Goal: Task Accomplishment & Management: Complete application form

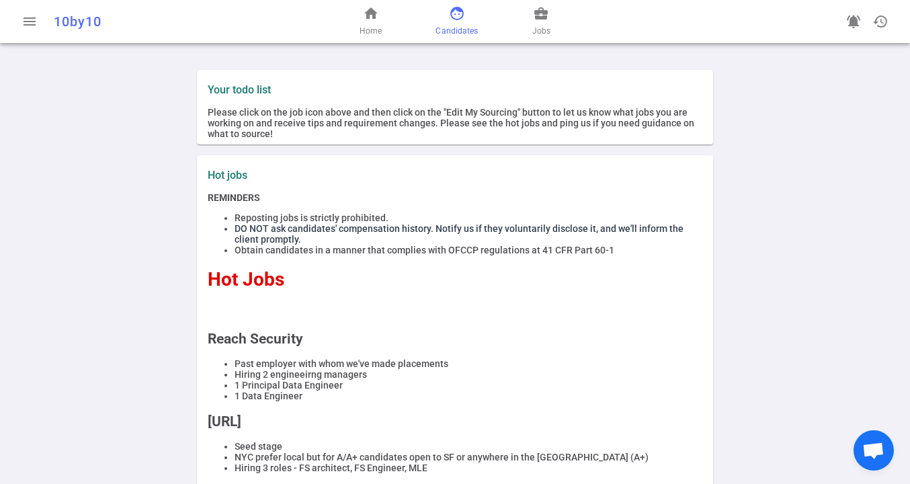
click at [453, 25] on span "Candidates" at bounding box center [457, 30] width 42 height 13
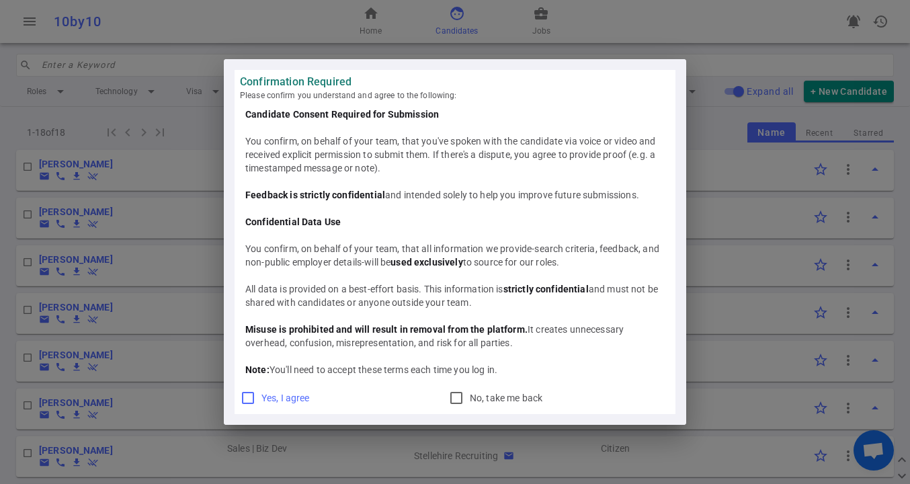
click at [245, 397] on input "Yes, I agree" at bounding box center [248, 398] width 16 height 16
checkbox input "true"
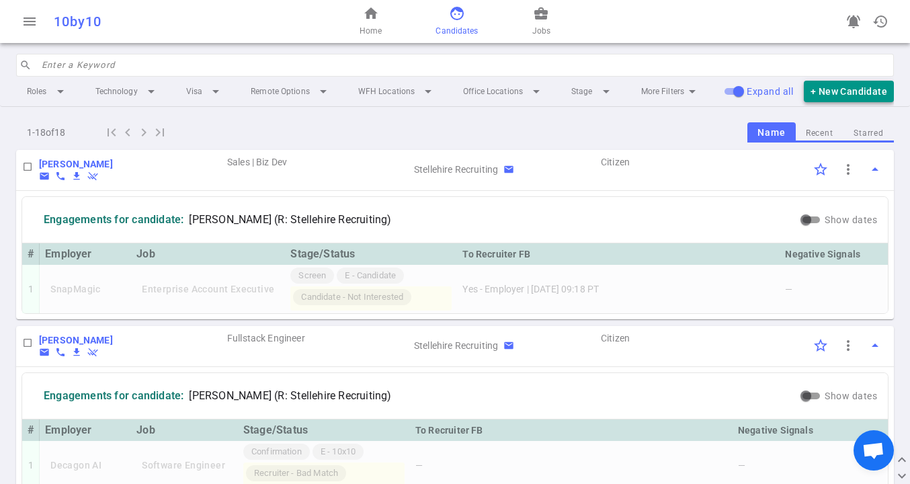
click at [857, 90] on button "+ New Candidate" at bounding box center [849, 92] width 90 height 22
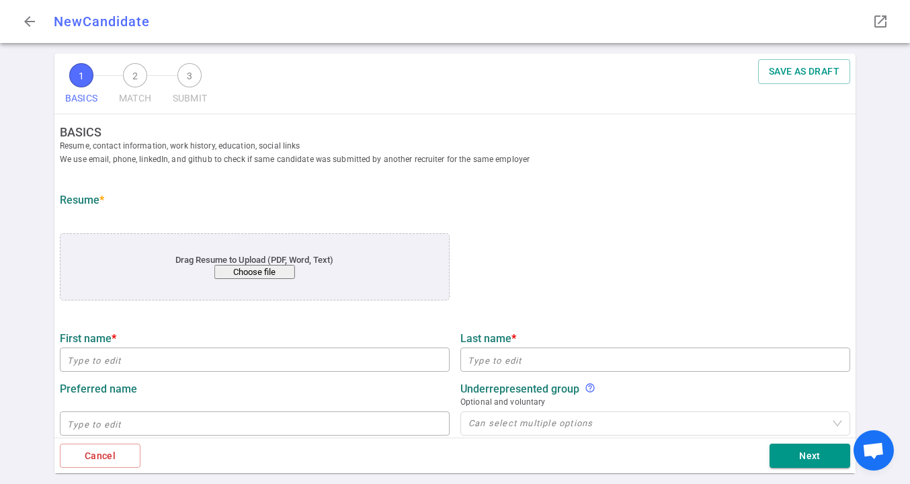
click at [267, 272] on button "Choose file" at bounding box center [254, 272] width 81 height 14
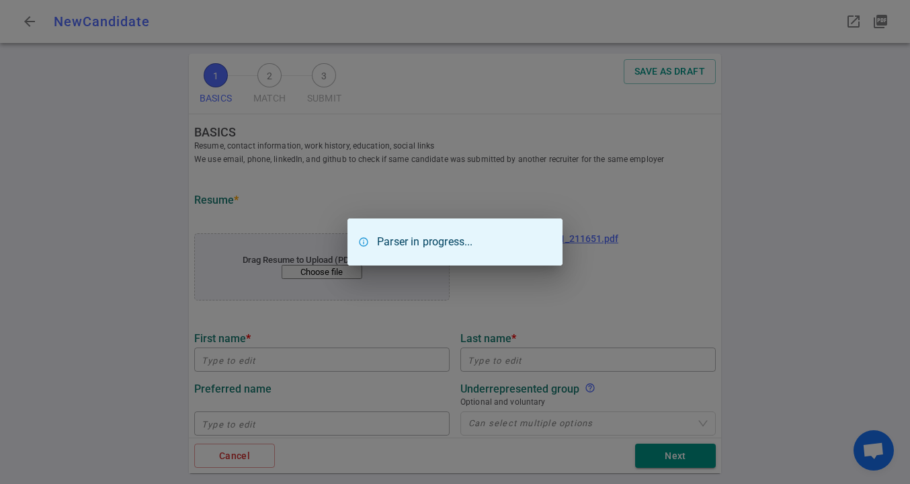
type input "Nachiketa"
type input "Rajpurohit"
type input "nachiketaa@gmail.com"
type input "+1-404-514-8779"
type input "[URL][DOMAIN_NAME][PERSON_NAME]"
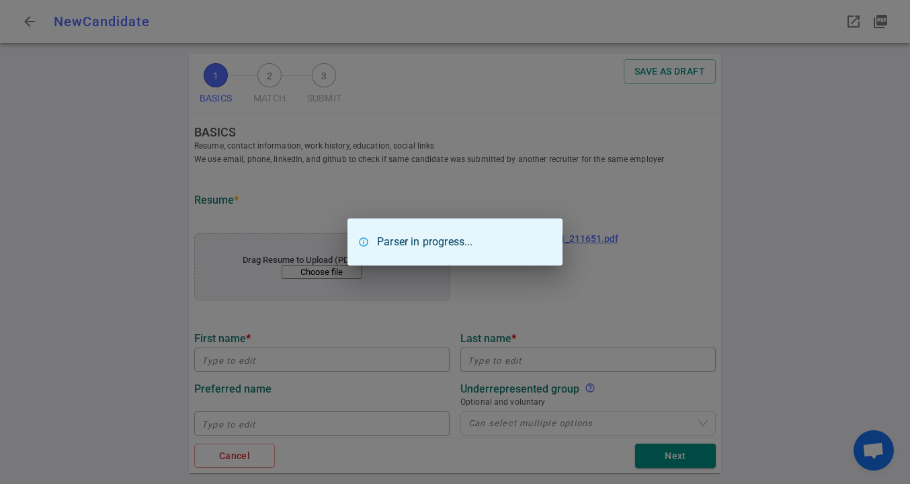
type input "Scrollmark"
type textarea "Head of AI"
type input "18.9"
type input "San José State"
type input "Data Science"
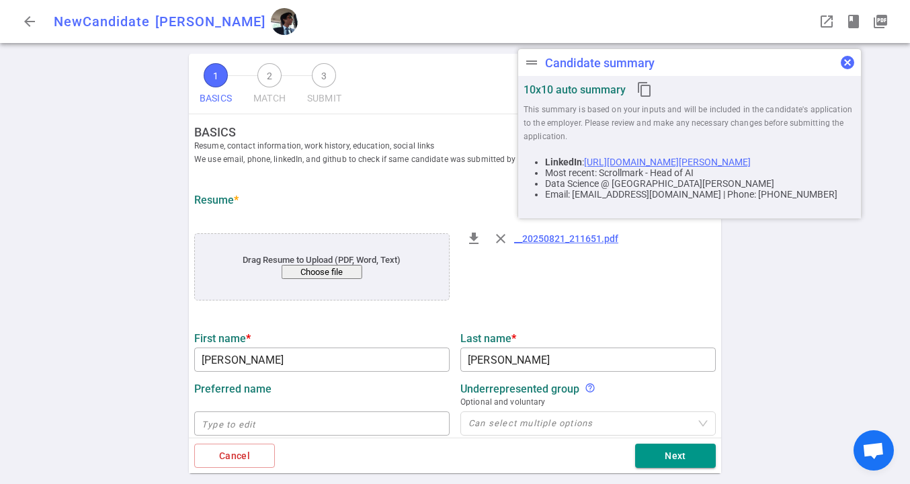
click at [850, 63] on span "cancel" at bounding box center [848, 62] width 16 height 16
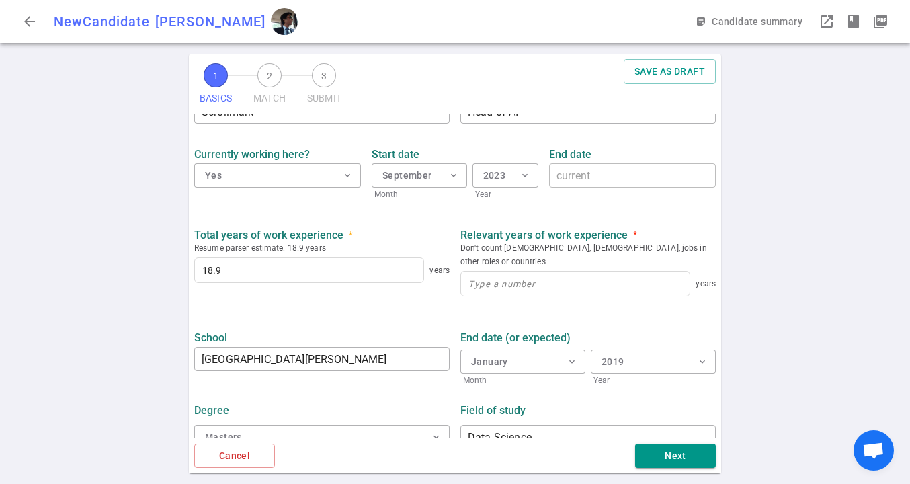
scroll to position [611, 0]
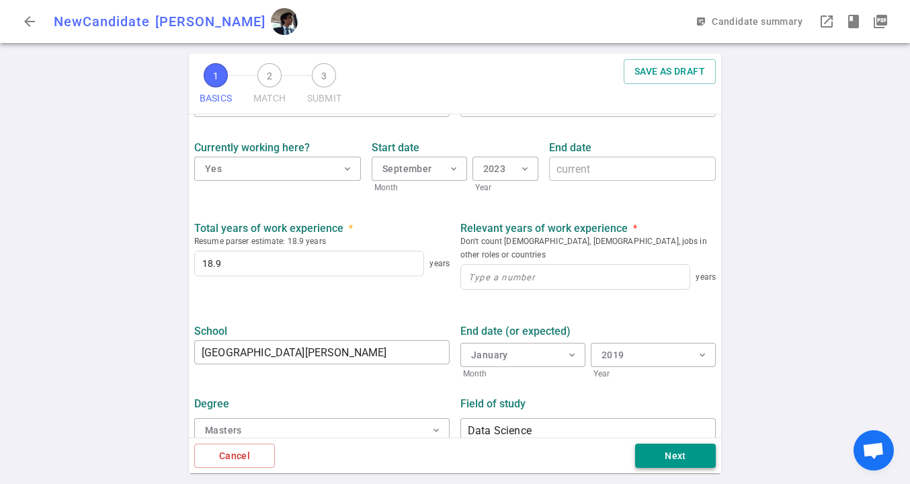
click at [693, 457] on button "Next" at bounding box center [675, 456] width 81 height 25
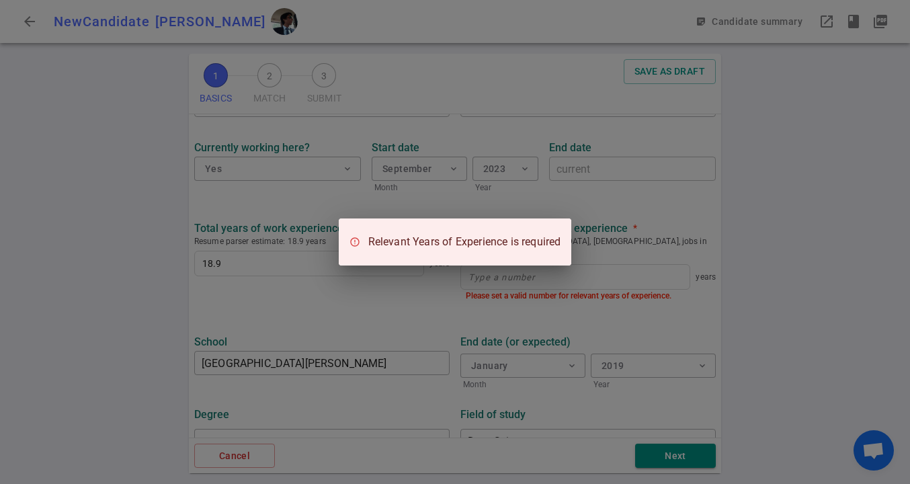
click at [558, 302] on div "Relevant Years of Experience is required" at bounding box center [455, 242] width 910 height 484
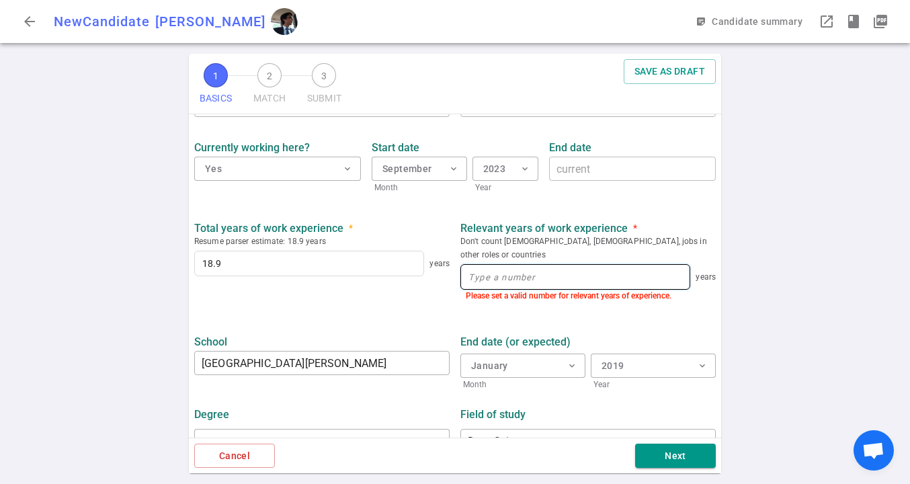
click at [542, 265] on input at bounding box center [575, 277] width 229 height 24
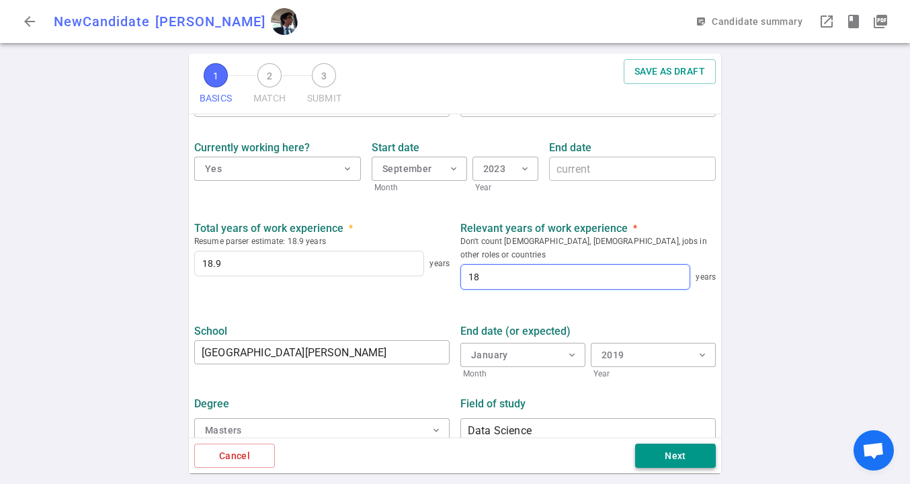
type input "18"
click at [673, 463] on button "Next" at bounding box center [675, 456] width 81 height 25
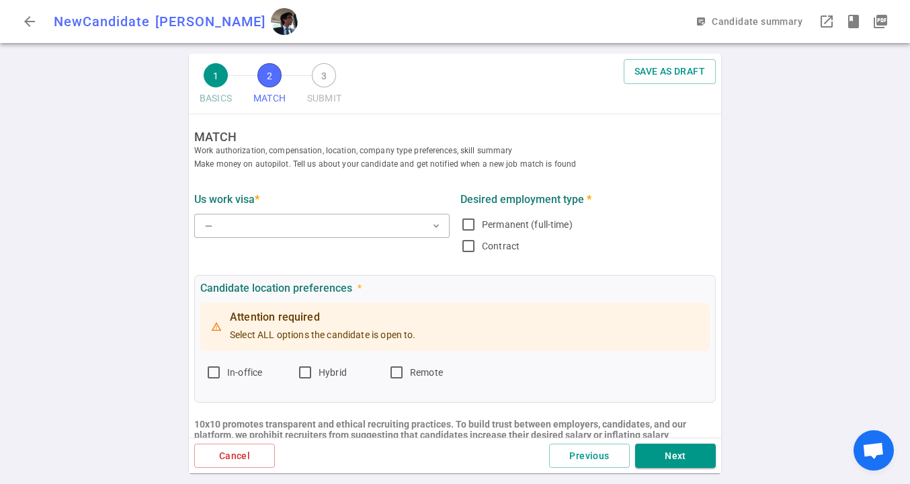
scroll to position [0, 0]
click at [351, 236] on button "— expand_more" at bounding box center [322, 226] width 256 height 24
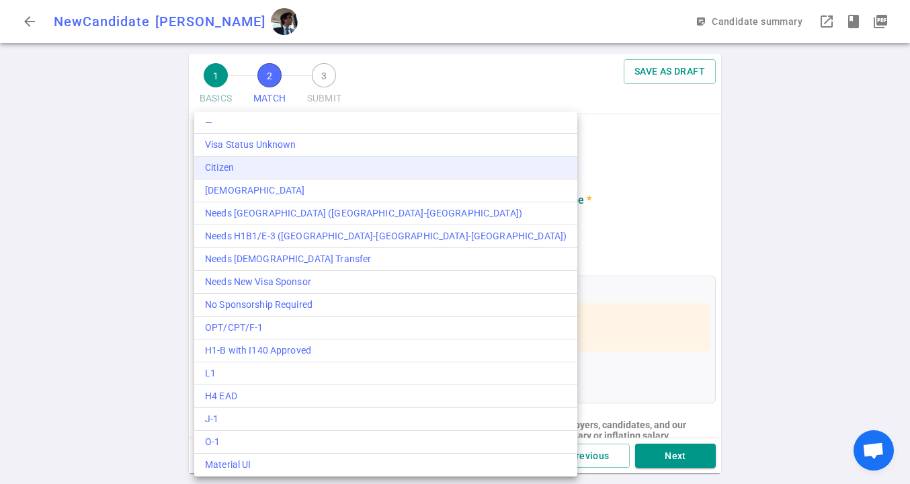
click at [303, 168] on div "Citizen" at bounding box center [386, 168] width 362 height 14
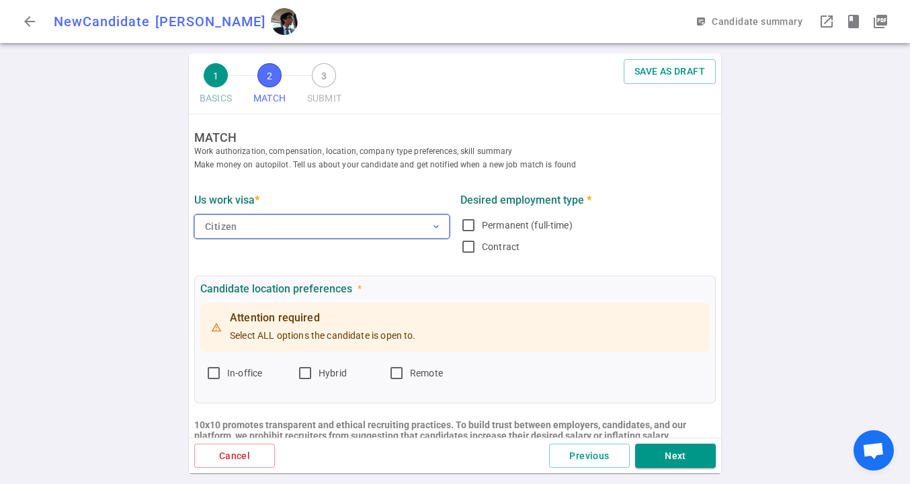
click at [304, 235] on button "Citizen expand_more" at bounding box center [322, 226] width 256 height 24
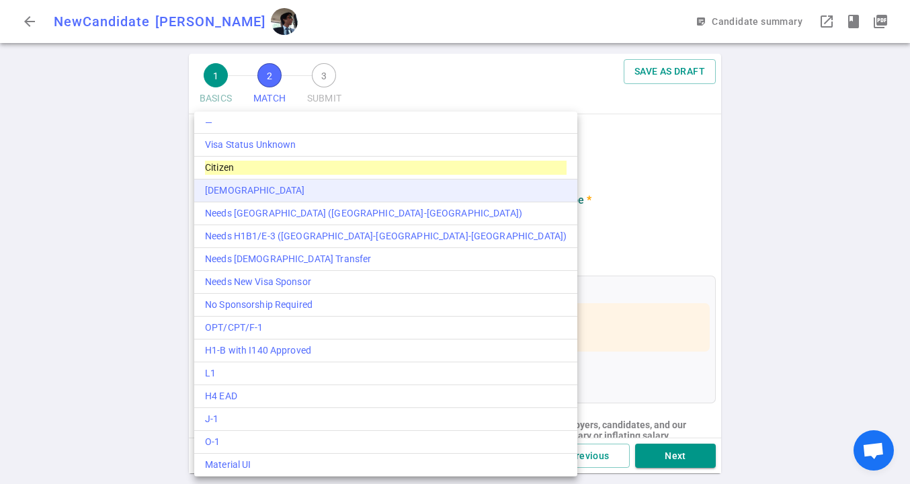
click at [251, 192] on div "[DEMOGRAPHIC_DATA]" at bounding box center [386, 191] width 362 height 14
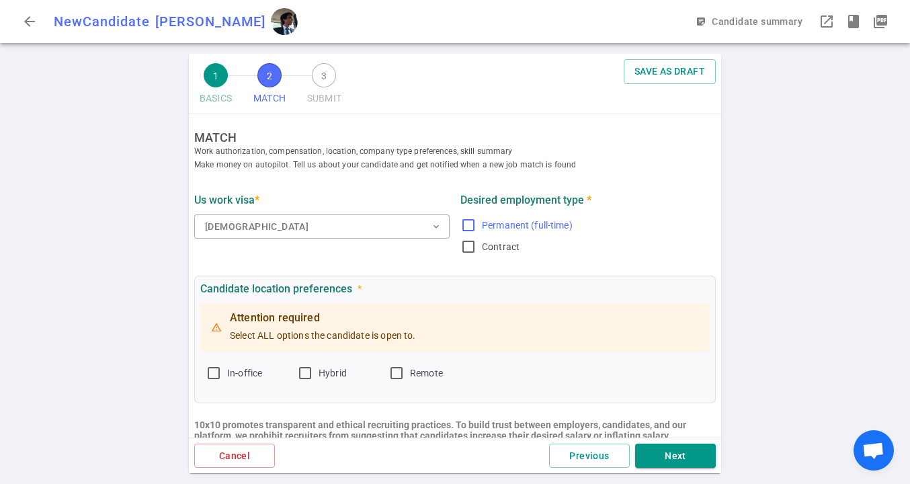
click at [469, 222] on input "Permanent (full-time)" at bounding box center [469, 225] width 16 height 16
checkbox input "true"
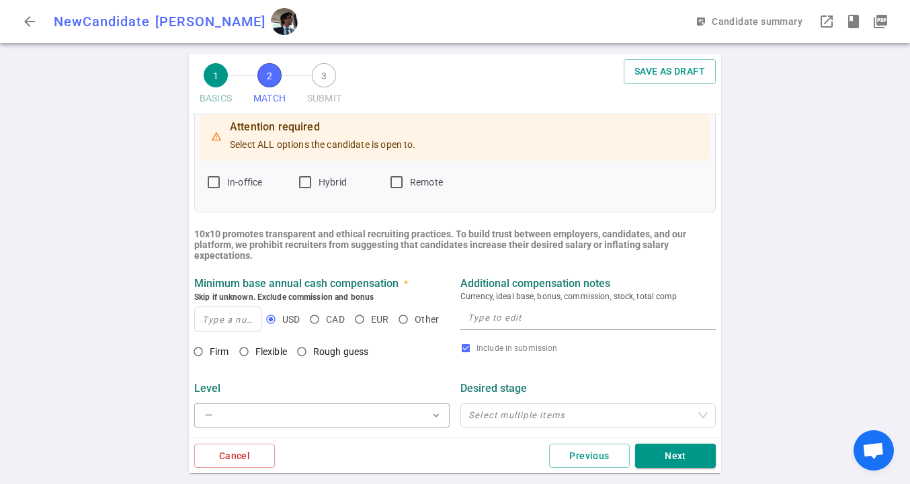
scroll to position [201, 0]
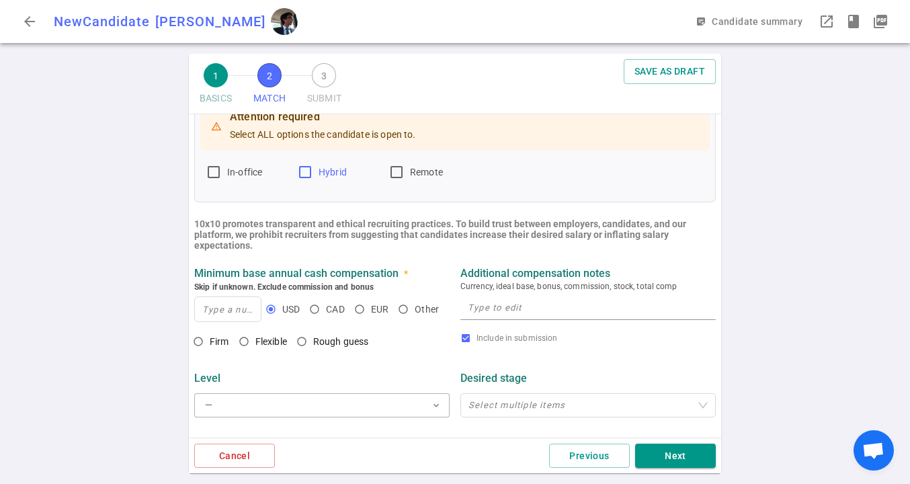
click at [306, 171] on input "Hybrid" at bounding box center [305, 172] width 16 height 16
checkbox input "true"
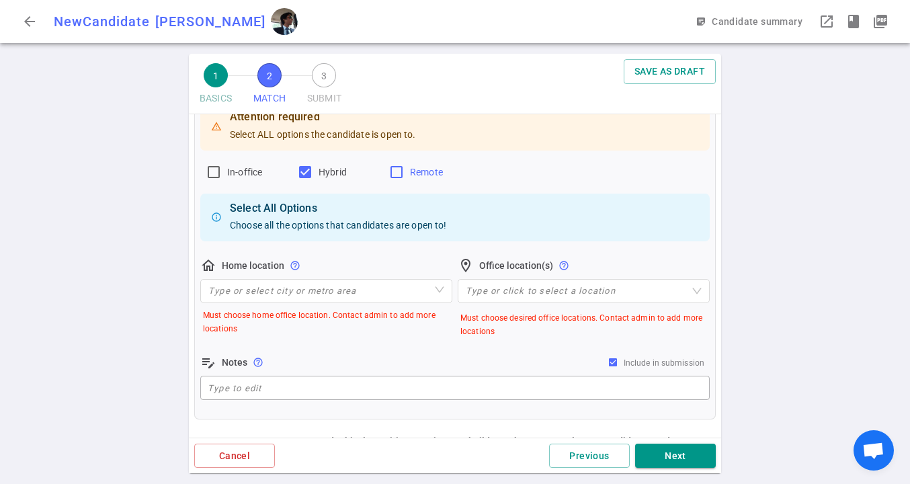
click at [397, 172] on input "Remote" at bounding box center [397, 172] width 16 height 16
checkbox input "true"
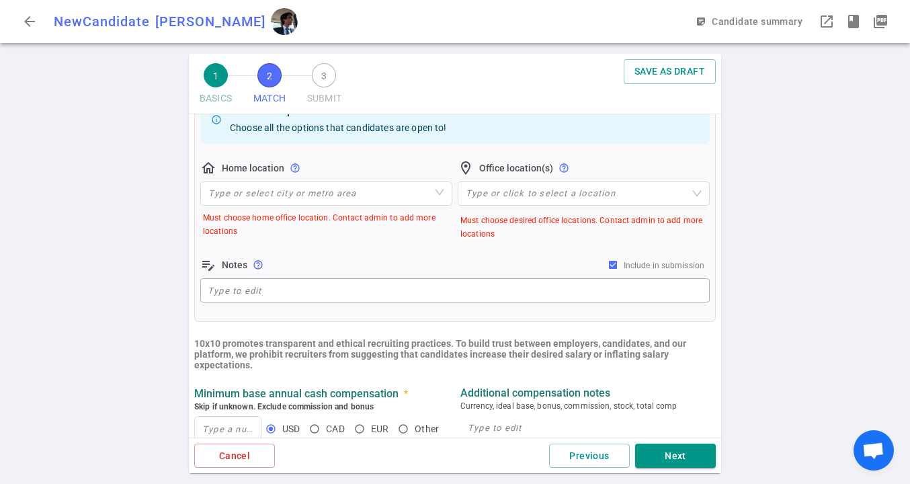
scroll to position [307, 0]
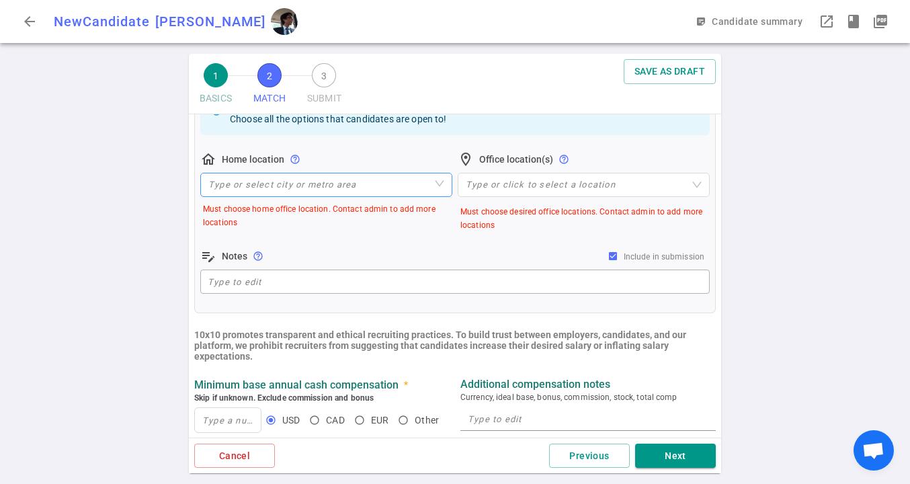
click at [373, 182] on input "search" at bounding box center [326, 184] width 236 height 23
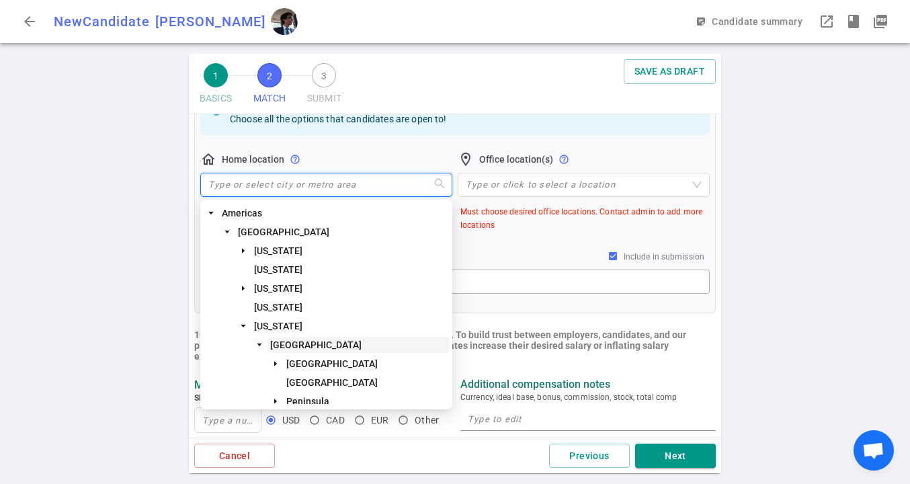
click at [297, 344] on span "San Francisco Bay Area" at bounding box center [315, 345] width 91 height 11
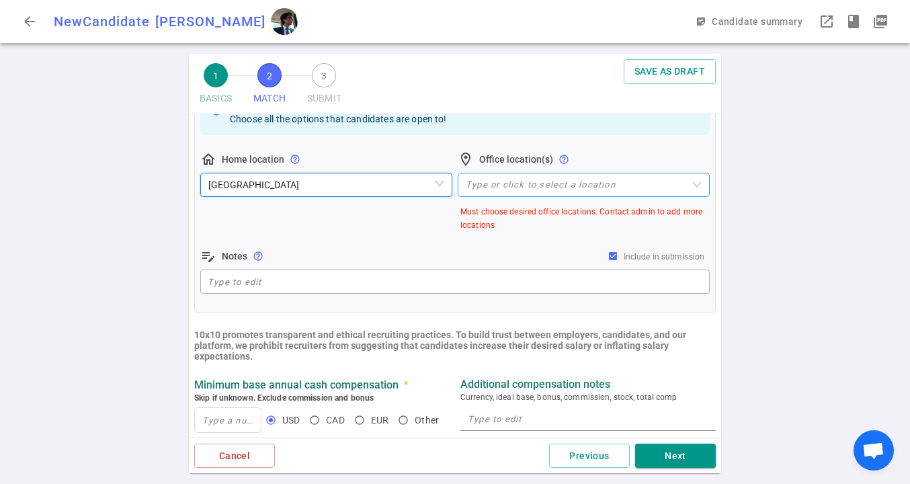
click at [553, 184] on div at bounding box center [577, 185] width 233 height 10
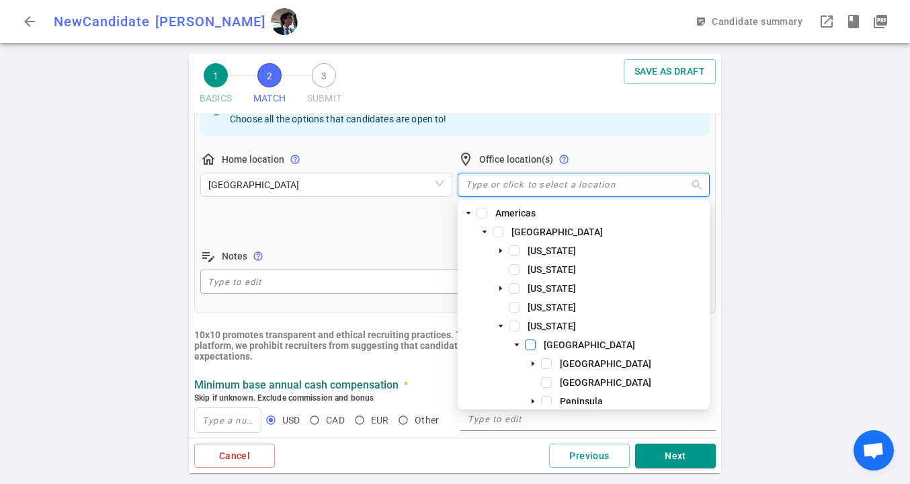
click at [530, 345] on span at bounding box center [530, 345] width 11 height 11
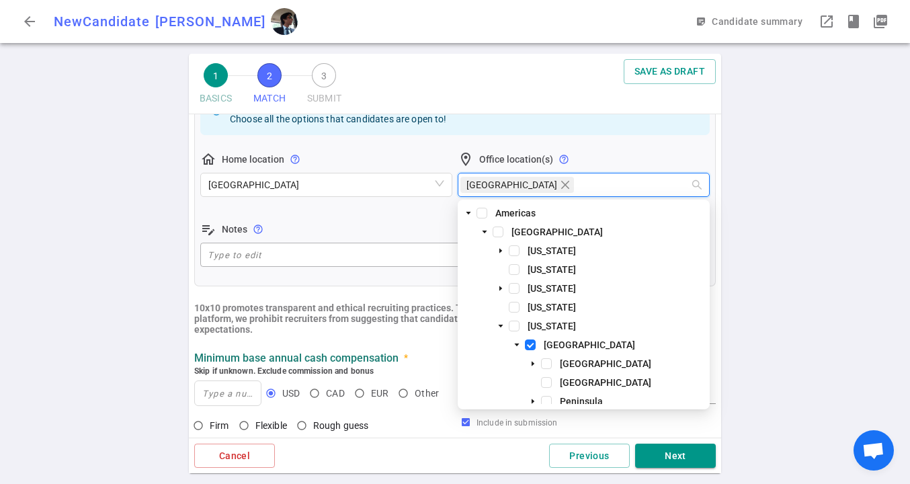
click at [336, 325] on b "10x10 promotes transparent and ethical recruiting practices. To build trust bet…" at bounding box center [440, 319] width 492 height 32
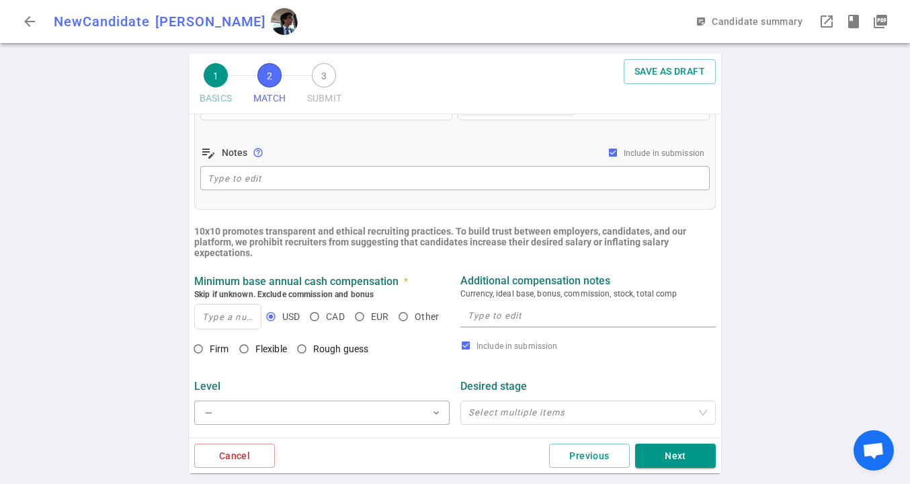
scroll to position [394, 0]
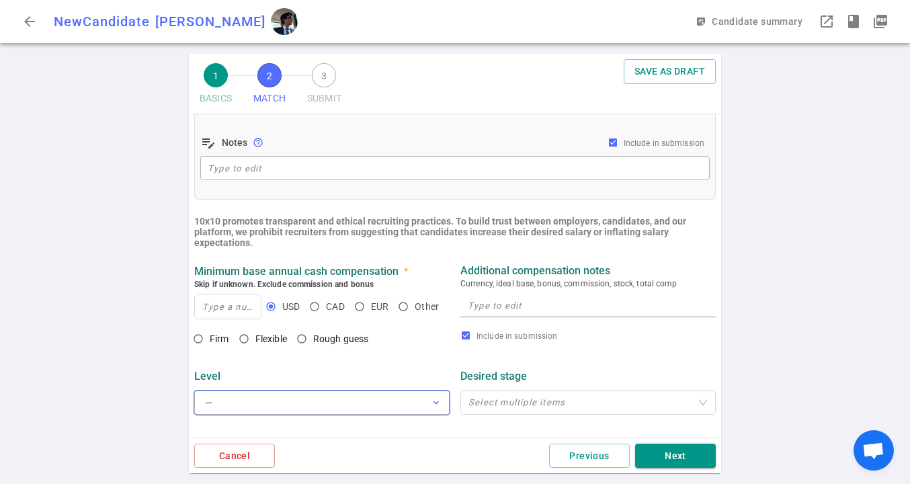
click at [343, 407] on button "— expand_more" at bounding box center [322, 403] width 256 height 24
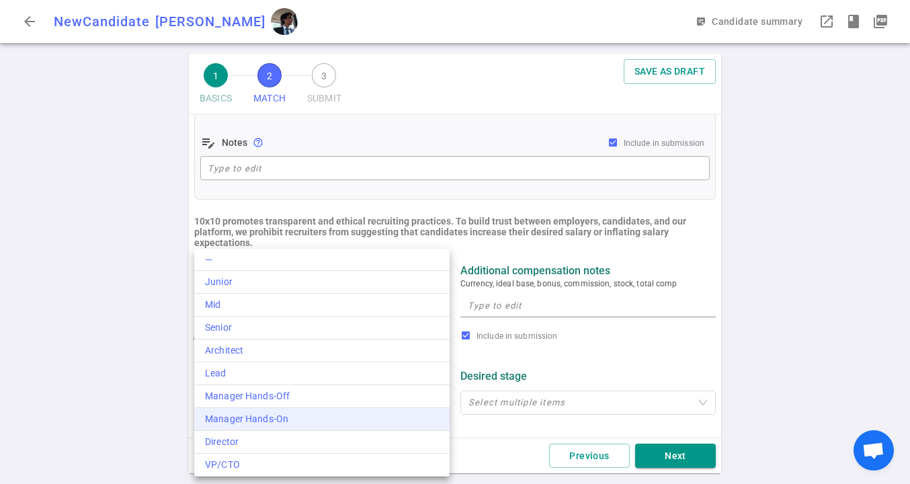
click at [321, 419] on div "Manager Hands-On" at bounding box center [322, 419] width 234 height 14
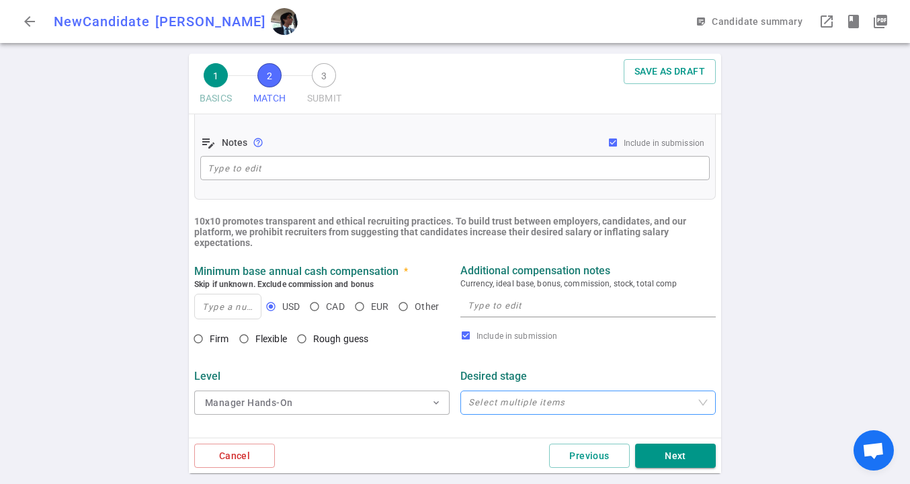
click at [532, 410] on div "Select multiple items" at bounding box center [589, 403] width 256 height 24
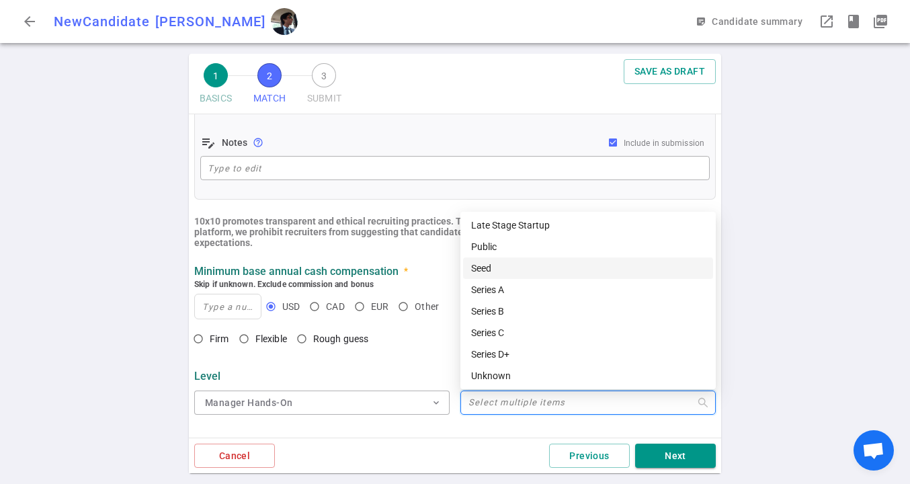
click at [509, 267] on div "Seed" at bounding box center [588, 268] width 234 height 15
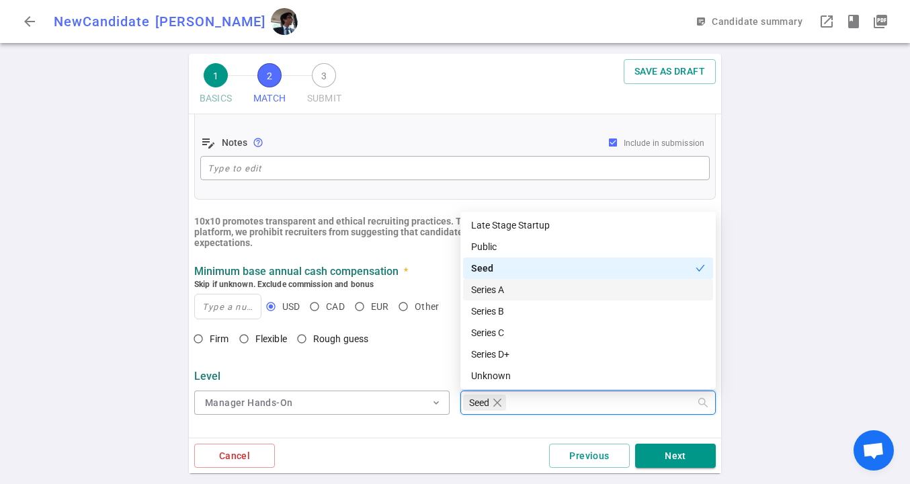
click at [506, 286] on div "Series A" at bounding box center [588, 289] width 234 height 15
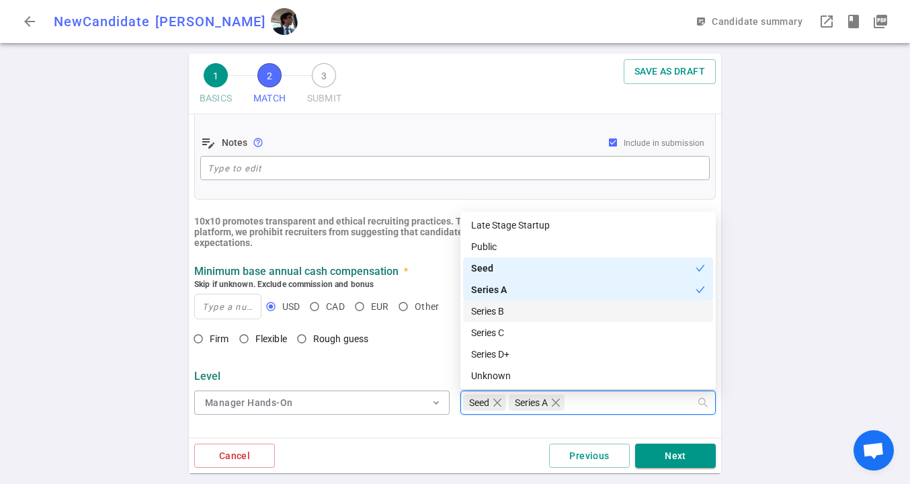
click at [504, 305] on div "Series B" at bounding box center [588, 311] width 234 height 15
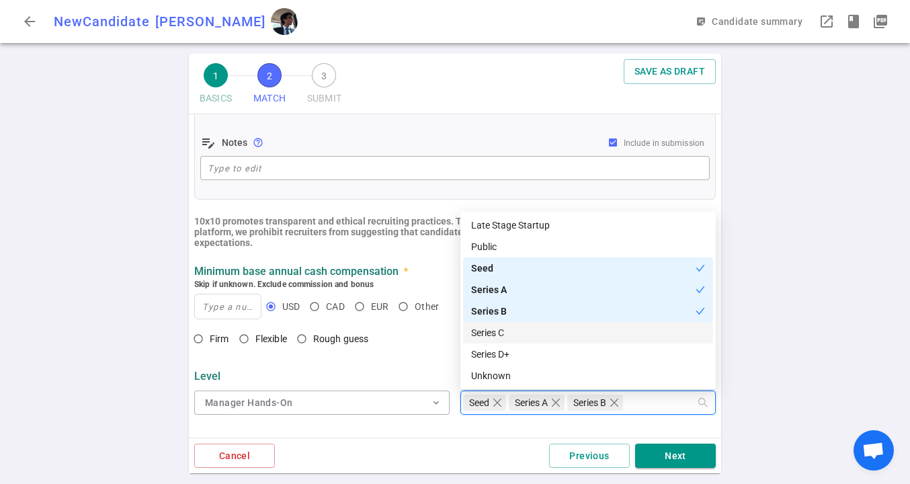
click at [500, 334] on div "Series C" at bounding box center [588, 332] width 234 height 15
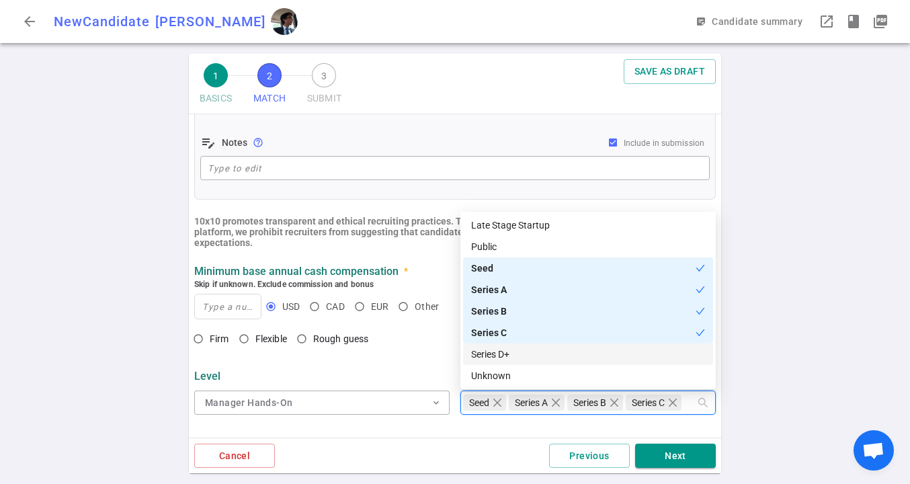
click at [498, 358] on div "Series D+" at bounding box center [588, 354] width 234 height 15
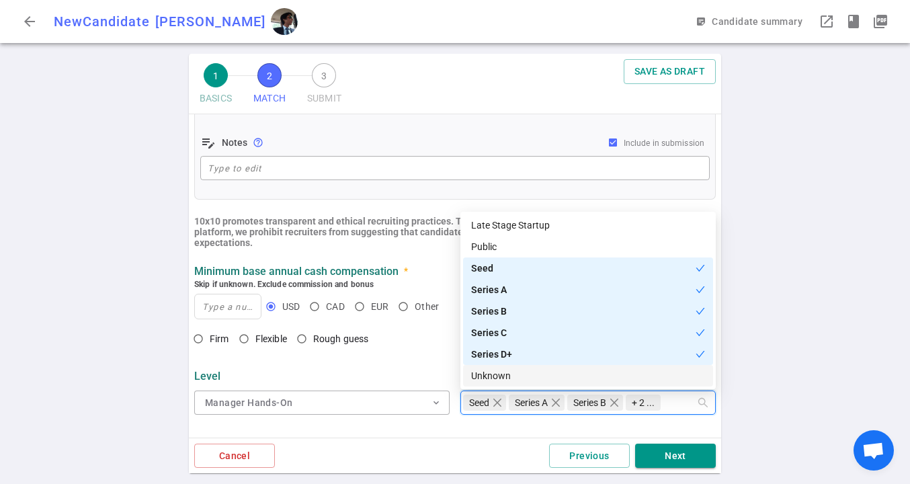
click at [401, 428] on div "Minimum company size preference People Maximum company size preference People" at bounding box center [455, 458] width 533 height 71
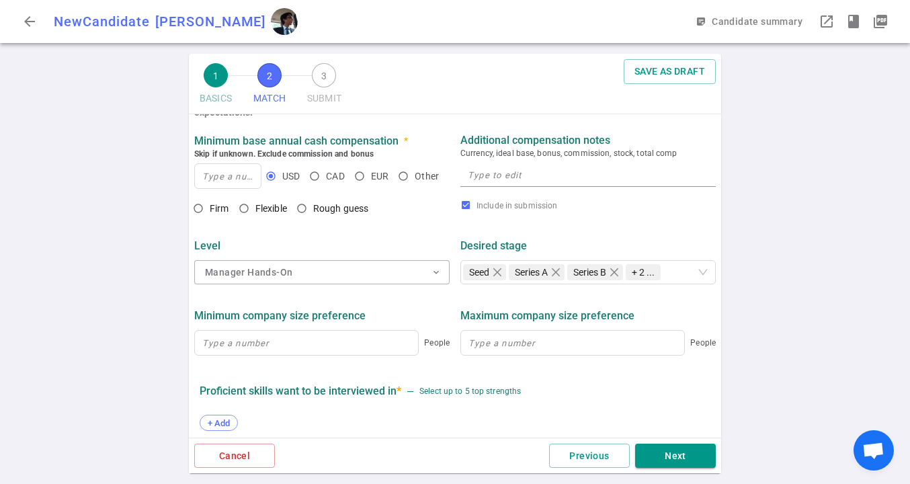
scroll to position [537, 0]
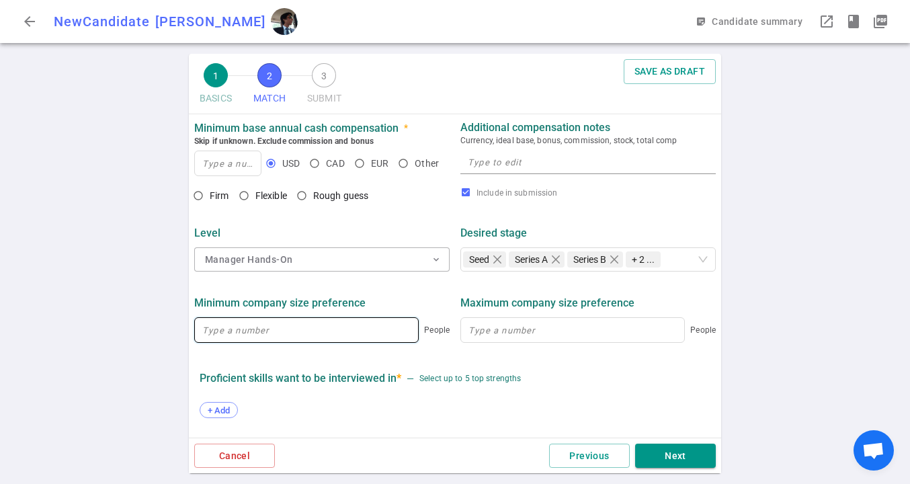
click at [352, 329] on input at bounding box center [306, 330] width 223 height 24
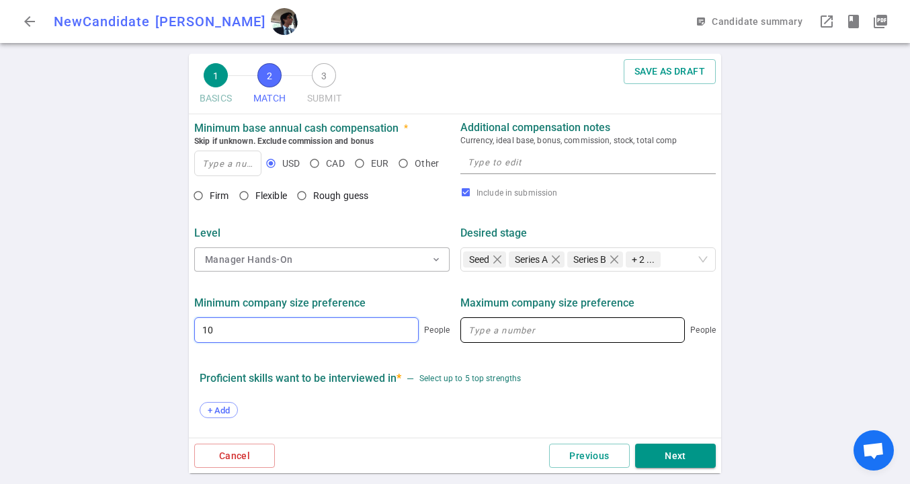
type input "10"
click at [572, 338] on input at bounding box center [572, 330] width 223 height 24
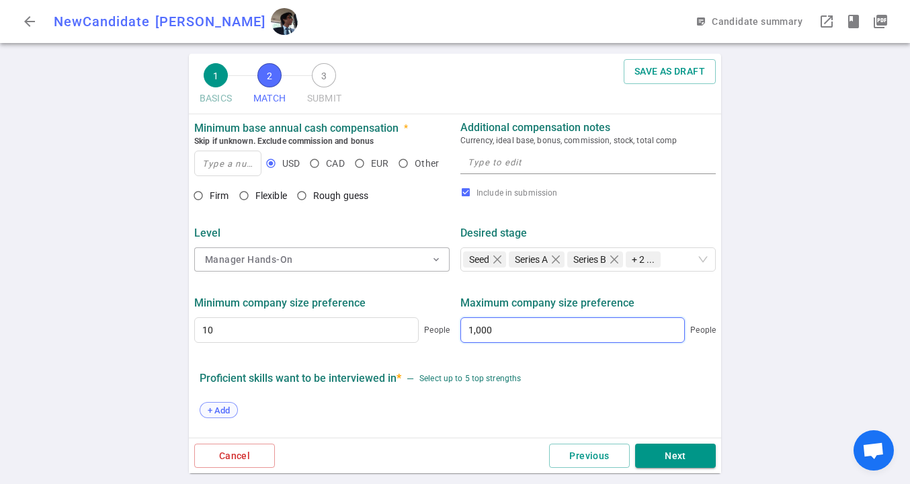
type input "1,000"
click at [217, 412] on span "+ Add" at bounding box center [219, 410] width 32 height 10
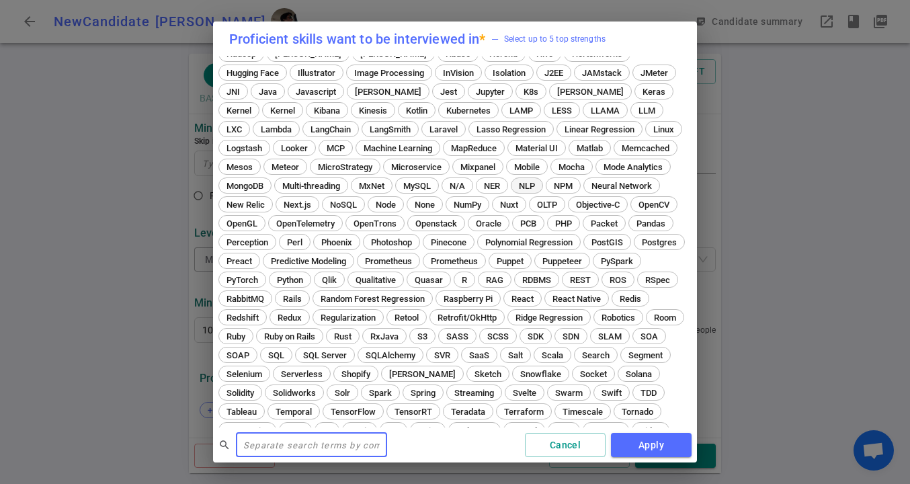
scroll to position [305, 0]
click at [634, 108] on span "LLM" at bounding box center [647, 112] width 26 height 10
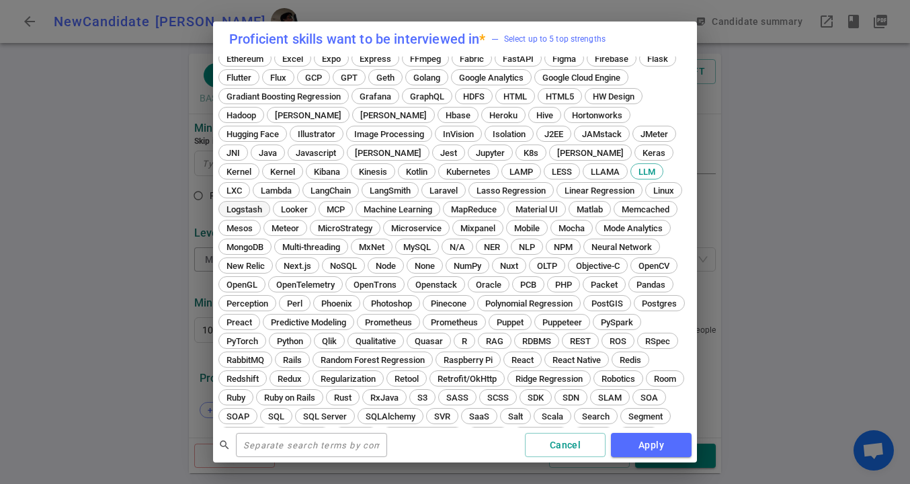
scroll to position [365, 0]
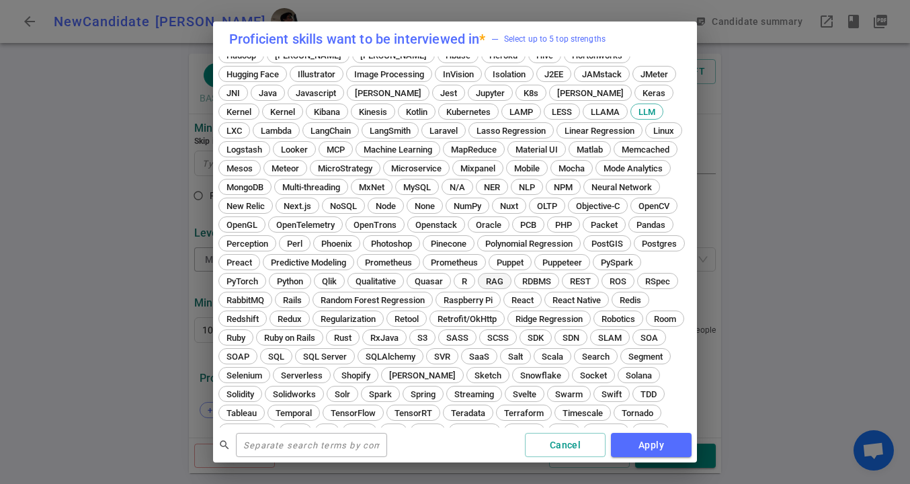
click at [481, 280] on span "RAG" at bounding box center [494, 281] width 27 height 10
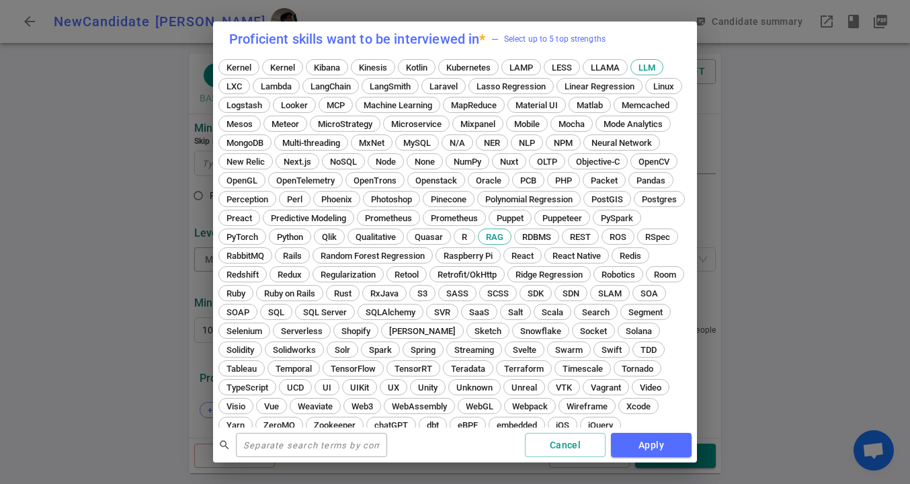
scroll to position [409, 0]
click at [272, 235] on span "Python" at bounding box center [290, 238] width 36 height 10
click at [654, 444] on button "Apply" at bounding box center [651, 445] width 81 height 25
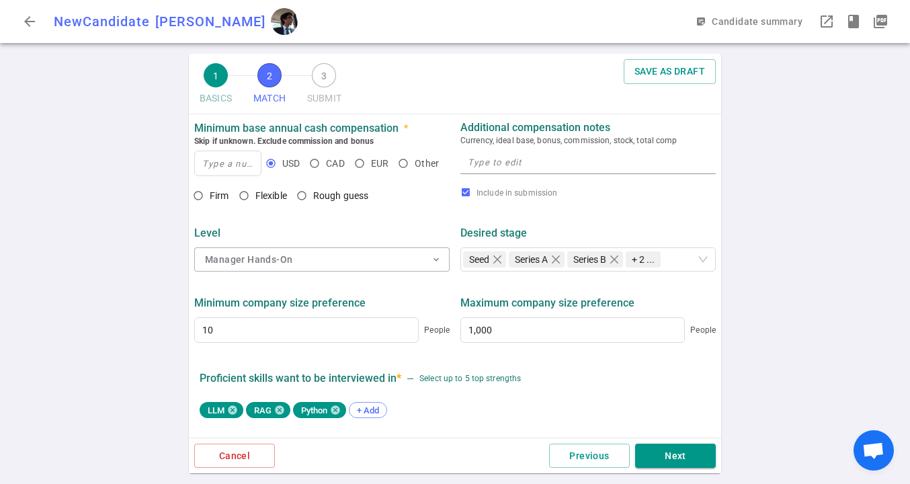
scroll to position [691, 0]
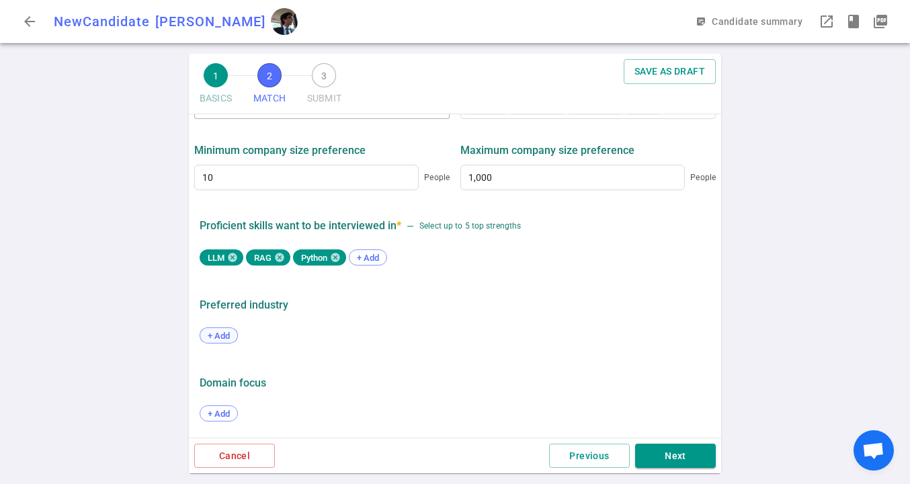
click at [218, 334] on span "+ Add" at bounding box center [219, 336] width 32 height 10
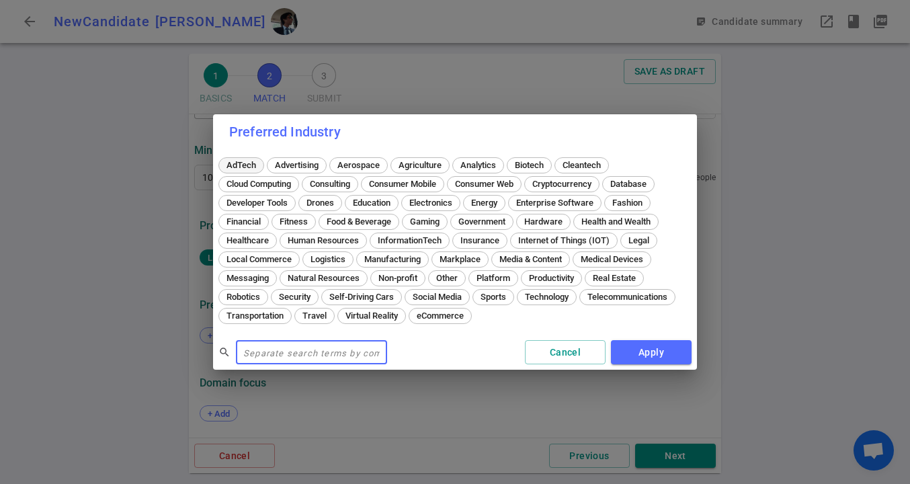
click at [250, 164] on span "AdTech" at bounding box center [241, 165] width 39 height 10
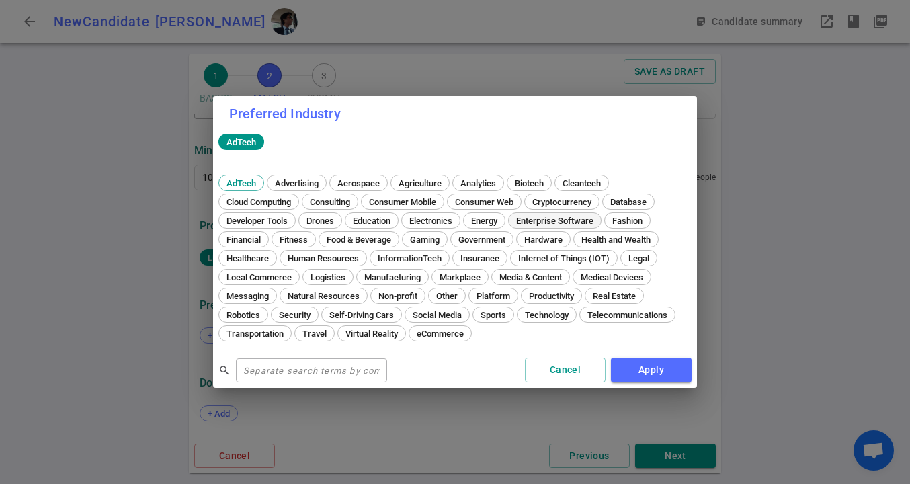
click at [568, 221] on span "Enterprise Software" at bounding box center [555, 221] width 87 height 10
click at [485, 207] on div "Consumer Web" at bounding box center [484, 202] width 75 height 16
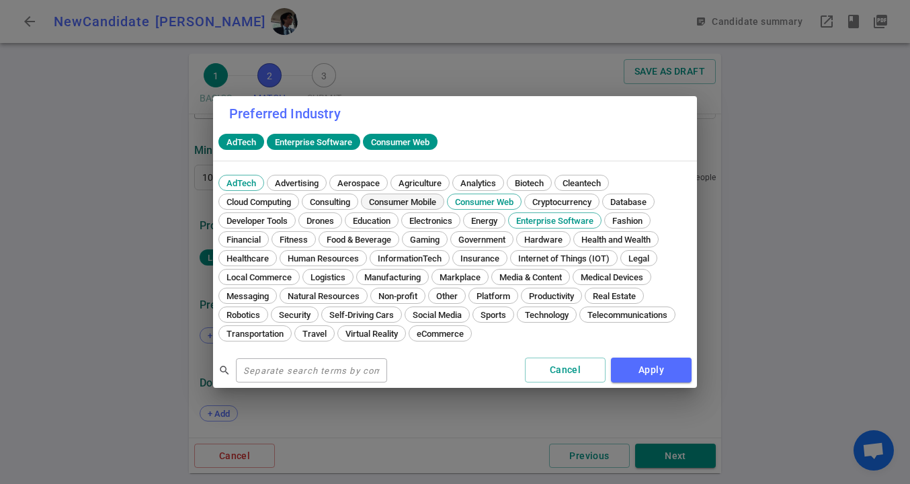
click at [405, 203] on span "Consumer Mobile" at bounding box center [402, 202] width 77 height 10
click at [461, 282] on span "Markplace" at bounding box center [460, 277] width 50 height 10
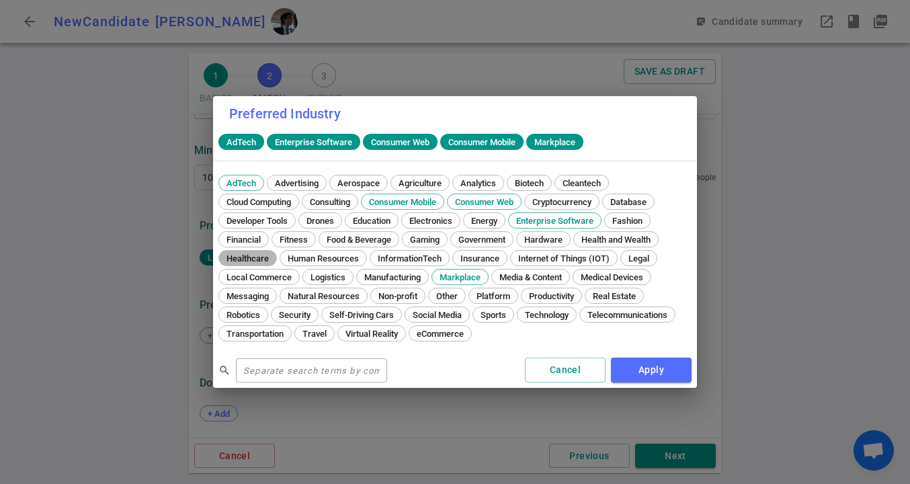
click at [252, 259] on span "Healthcare" at bounding box center [248, 258] width 52 height 10
click at [249, 243] on span "Financial" at bounding box center [244, 240] width 44 height 10
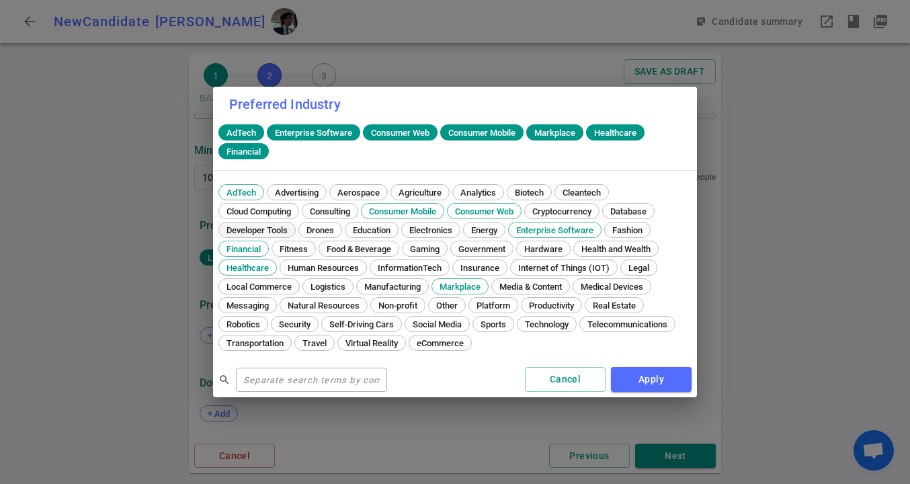
click at [267, 230] on span "Developer Tools" at bounding box center [257, 230] width 71 height 10
click at [654, 377] on button "Apply" at bounding box center [651, 379] width 81 height 25
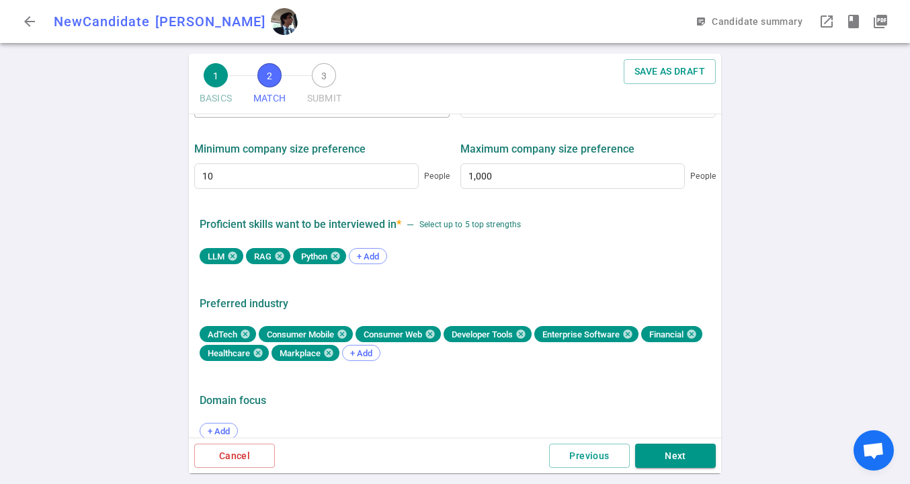
scroll to position [710, 0]
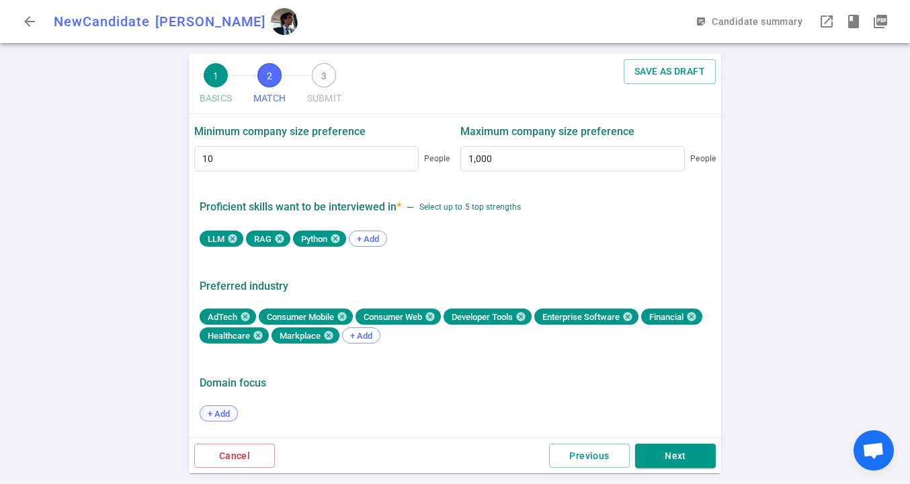
click at [218, 414] on span "+ Add" at bounding box center [219, 414] width 32 height 10
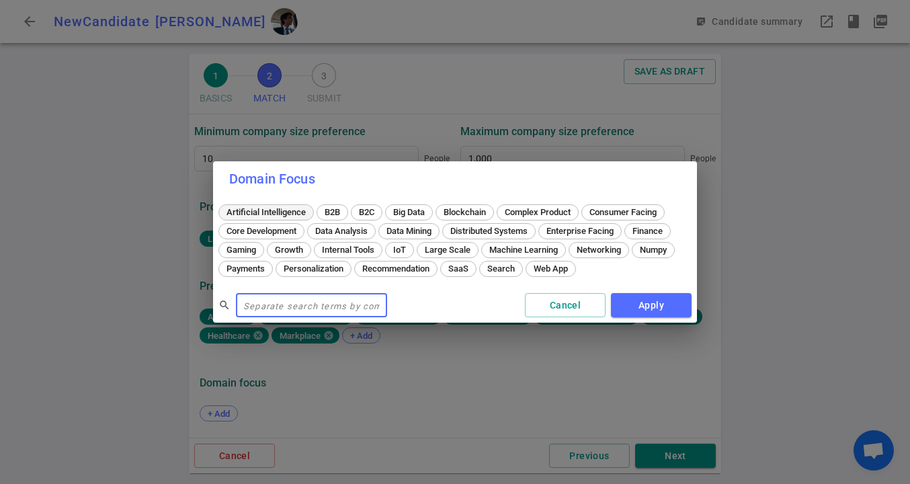
click at [278, 213] on span "Artificial Intelligence" at bounding box center [266, 212] width 89 height 10
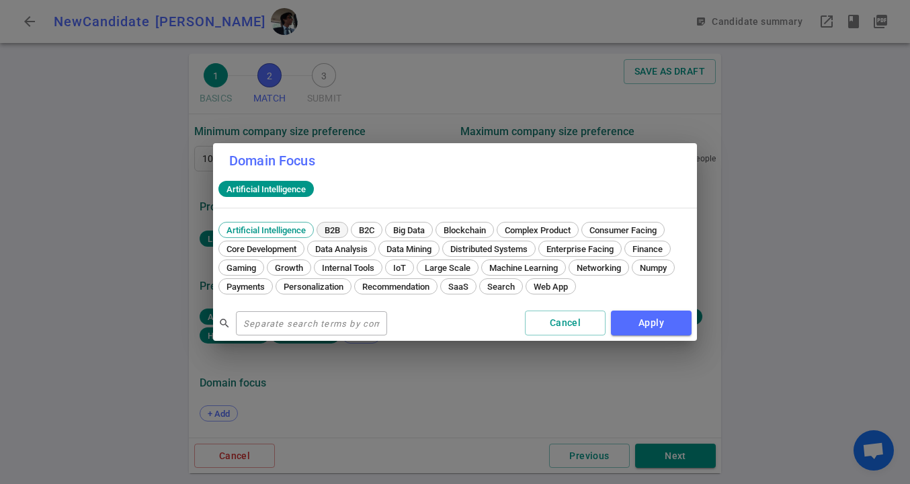
click at [340, 233] on span "B2B" at bounding box center [332, 230] width 25 height 10
click at [366, 235] on div "B2C" at bounding box center [367, 230] width 32 height 16
click at [536, 271] on span "Machine Learning" at bounding box center [524, 268] width 78 height 10
click at [253, 289] on span "Payments" at bounding box center [246, 287] width 48 height 10
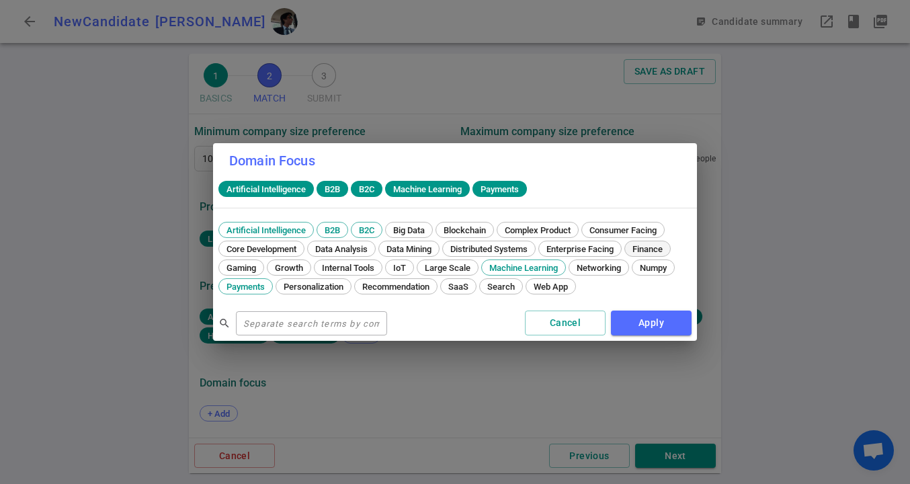
click at [656, 242] on div "Finance" at bounding box center [648, 249] width 46 height 16
click at [599, 252] on span "Enterprise Facing" at bounding box center [580, 249] width 77 height 10
click at [516, 245] on span "Distributed Systems" at bounding box center [489, 249] width 87 height 10
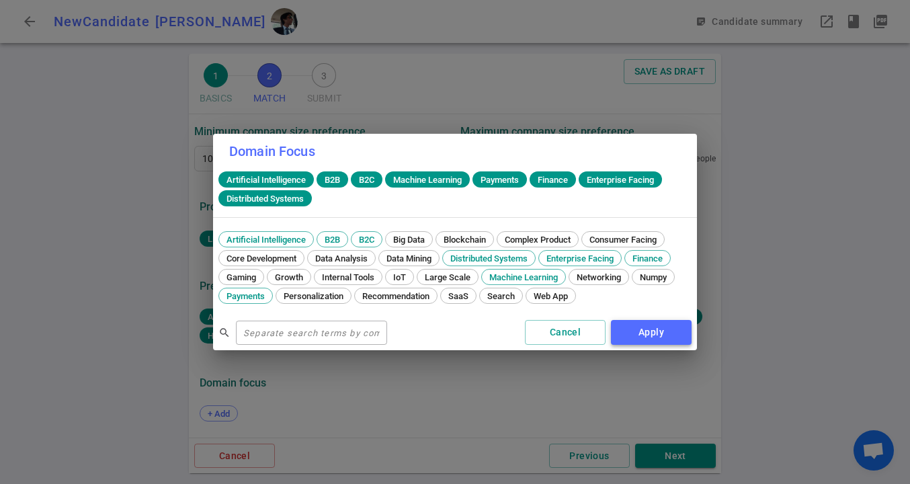
click at [654, 336] on button "Apply" at bounding box center [651, 332] width 81 height 25
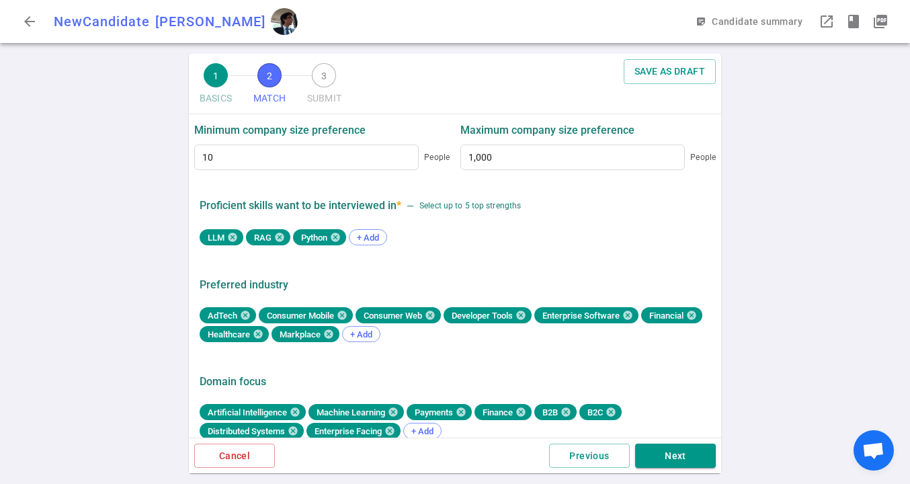
scroll to position [729, 0]
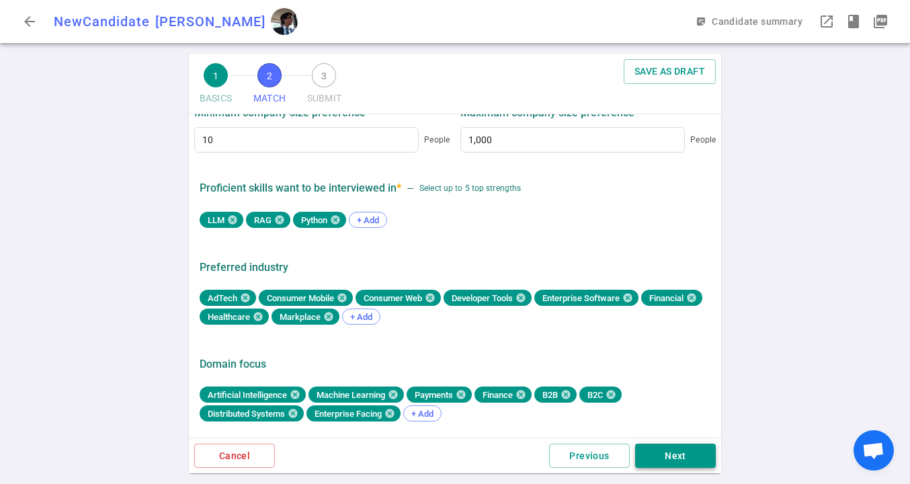
click at [690, 453] on button "Next" at bounding box center [675, 456] width 81 height 25
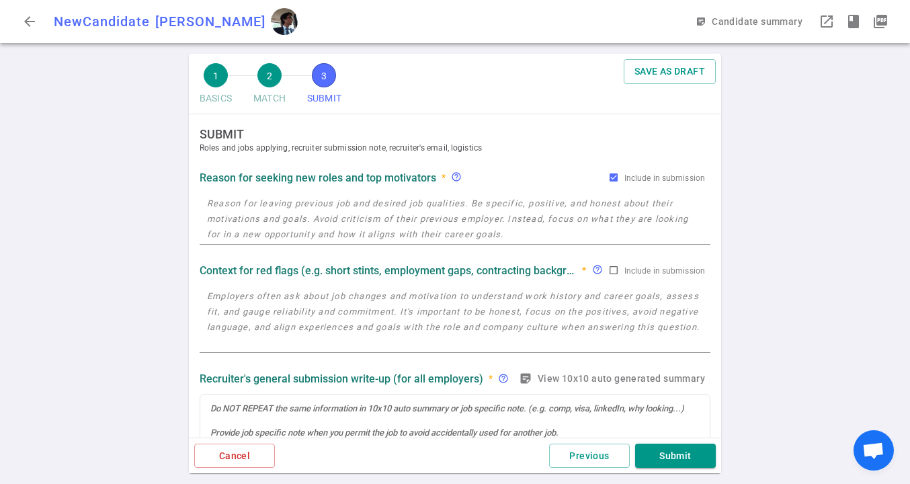
scroll to position [0, 0]
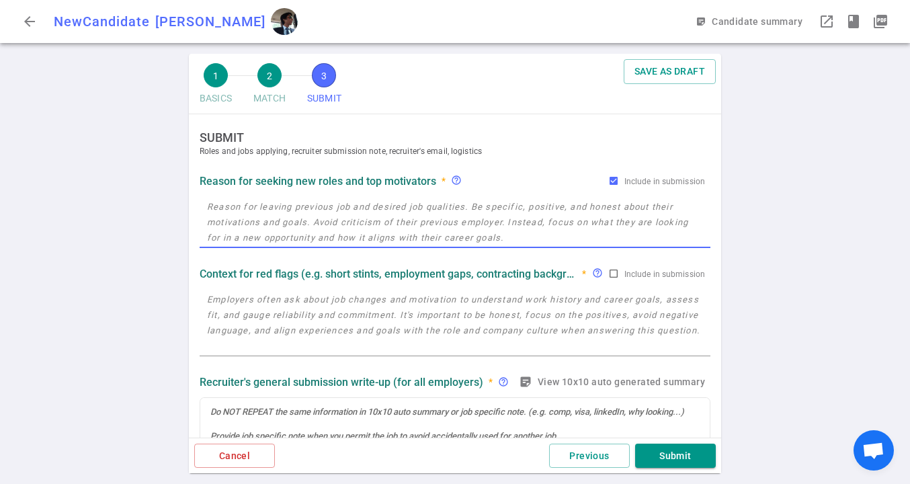
click at [420, 229] on textarea at bounding box center [455, 222] width 496 height 46
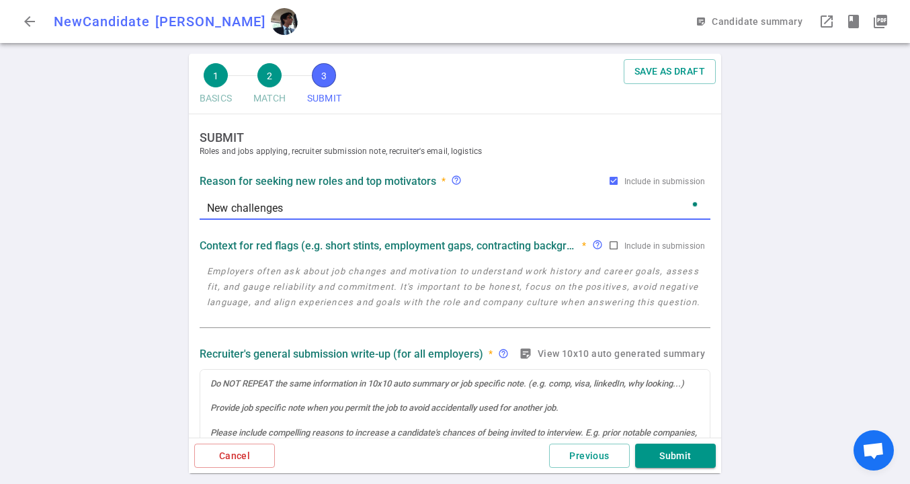
type textarea "New challenges"
click at [407, 314] on textarea at bounding box center [455, 295] width 496 height 62
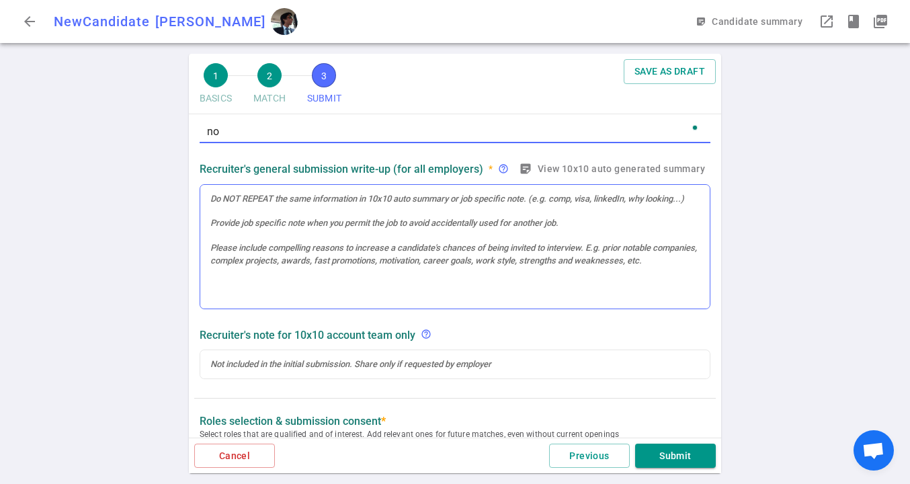
scroll to position [141, 0]
type textarea "no"
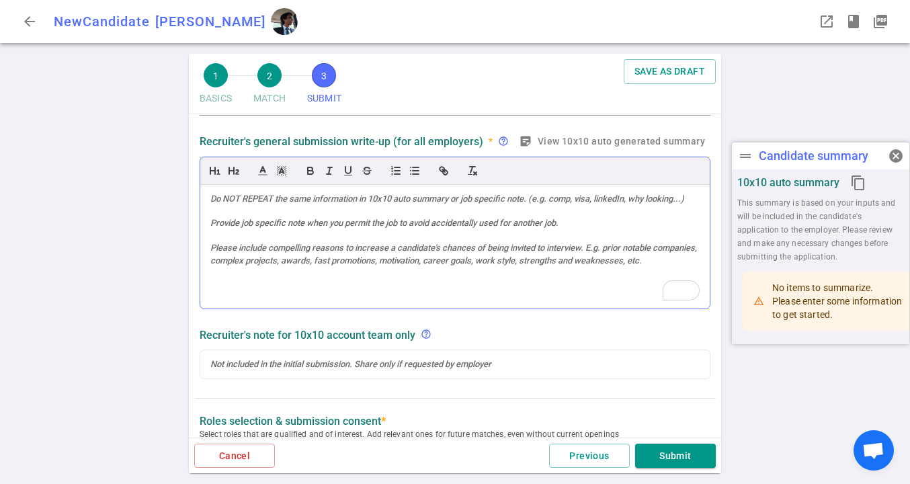
drag, startPoint x: 210, startPoint y: 199, endPoint x: 275, endPoint y: 273, distance: 98.6
click at [275, 273] on div "To enrich screen reader interactions, please activate Accessibility in Grammarl…" at bounding box center [455, 247] width 510 height 124
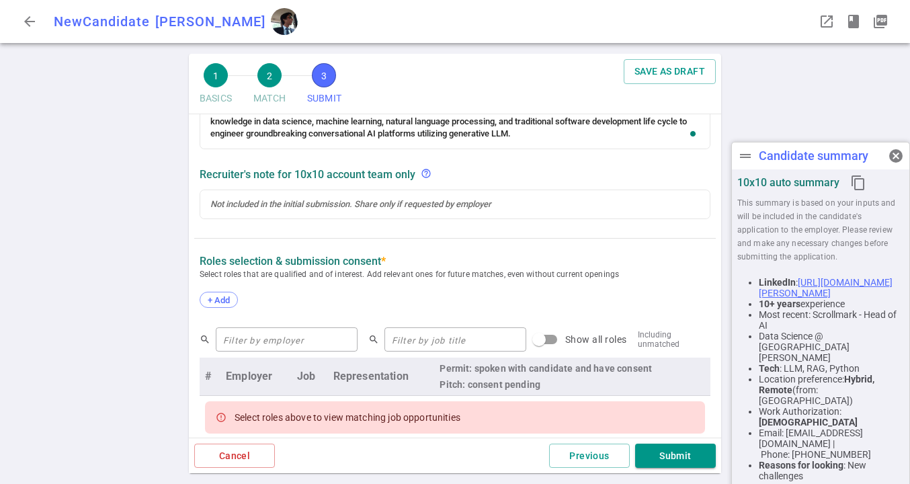
scroll to position [384, 0]
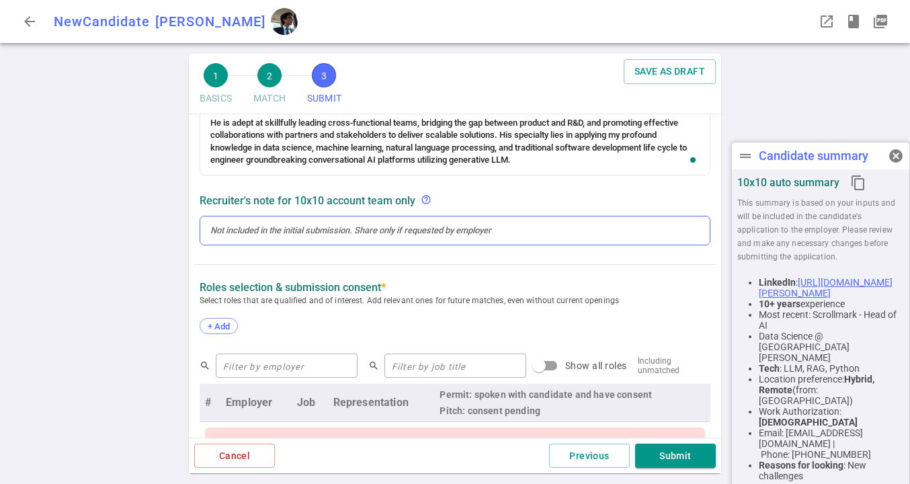
click at [319, 231] on div at bounding box center [455, 231] width 490 height 12
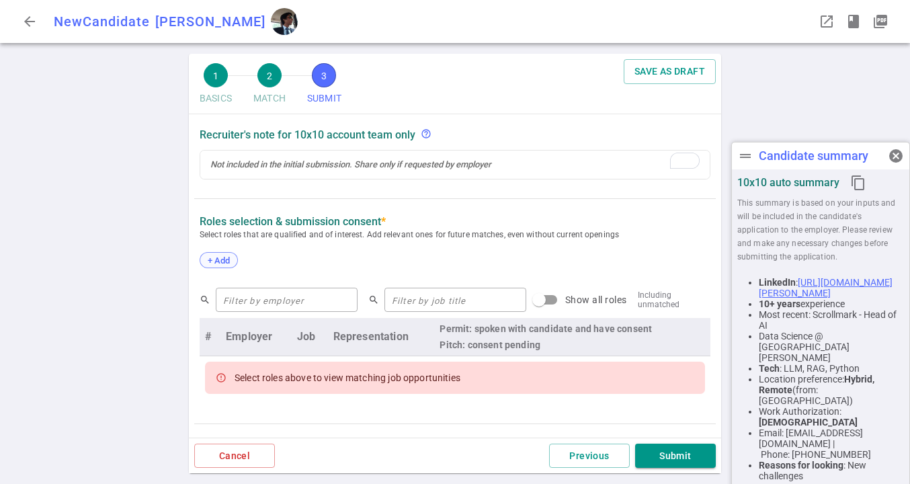
click at [219, 287] on div "SUBMIT Roles and jobs applying, recruiter submission note, recruiter's email, l…" at bounding box center [455, 240] width 533 height 942
click at [214, 262] on span "+ Add" at bounding box center [219, 261] width 32 height 10
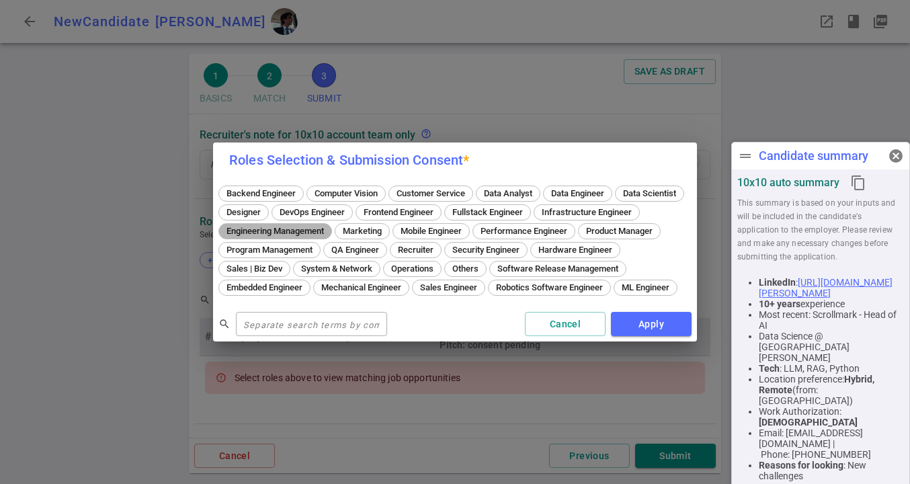
click at [329, 226] on span "Engineering Management" at bounding box center [275, 231] width 107 height 10
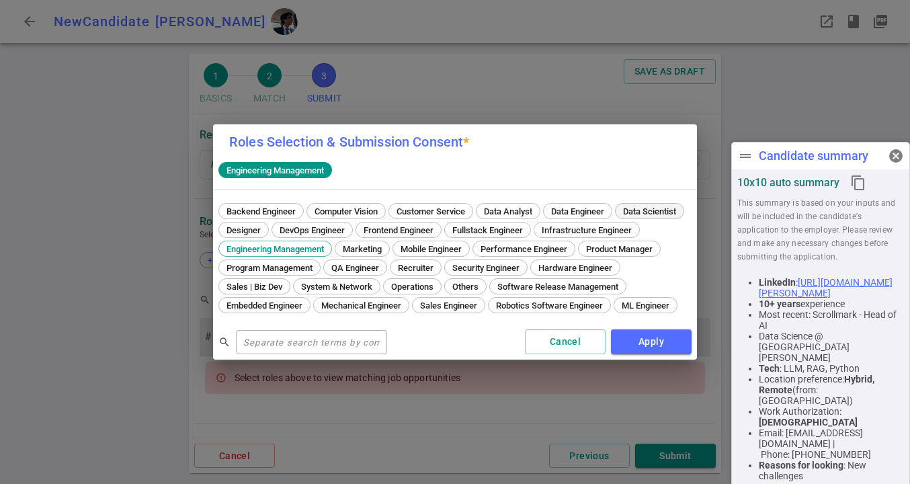
click at [619, 215] on span "Data Scientist" at bounding box center [650, 211] width 63 height 10
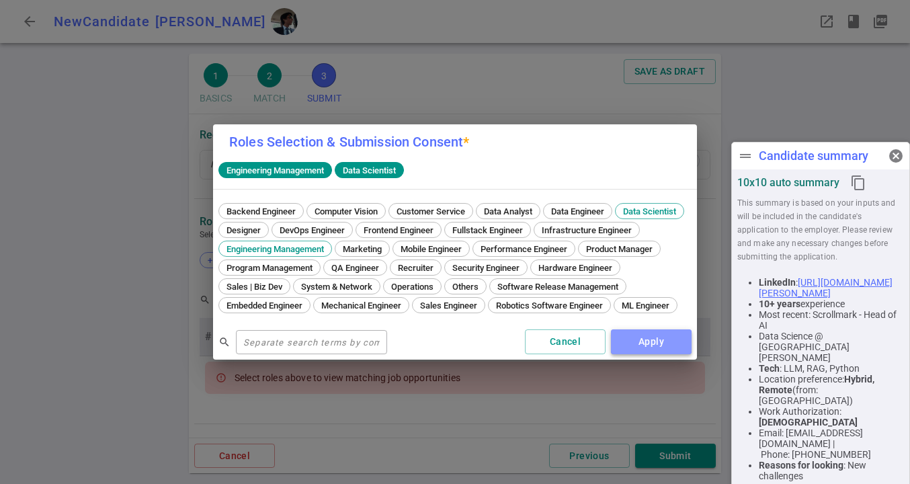
click at [646, 352] on button "Apply" at bounding box center [651, 341] width 81 height 25
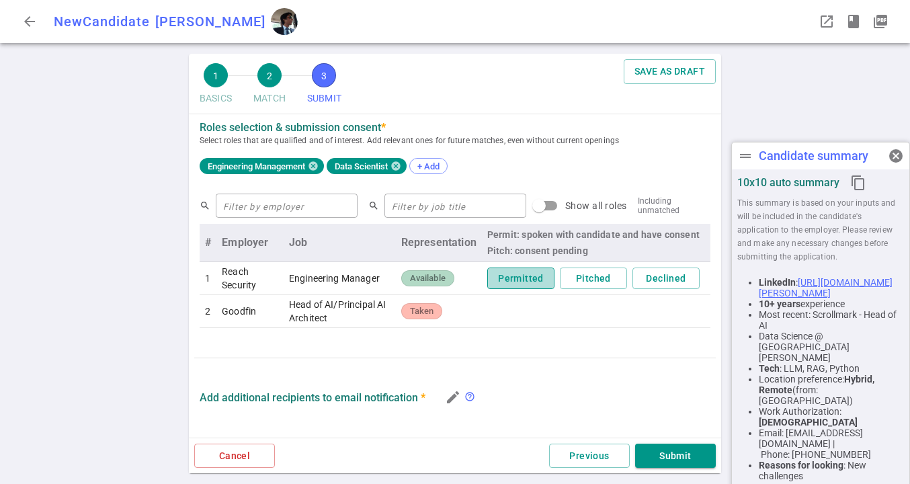
click at [512, 278] on button "Permitted" at bounding box center [520, 279] width 67 height 22
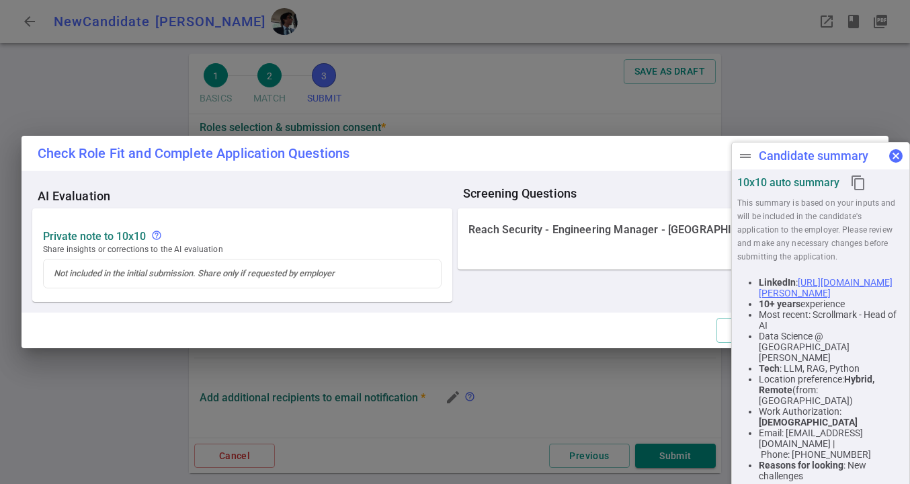
click at [896, 159] on span "cancel" at bounding box center [896, 156] width 16 height 16
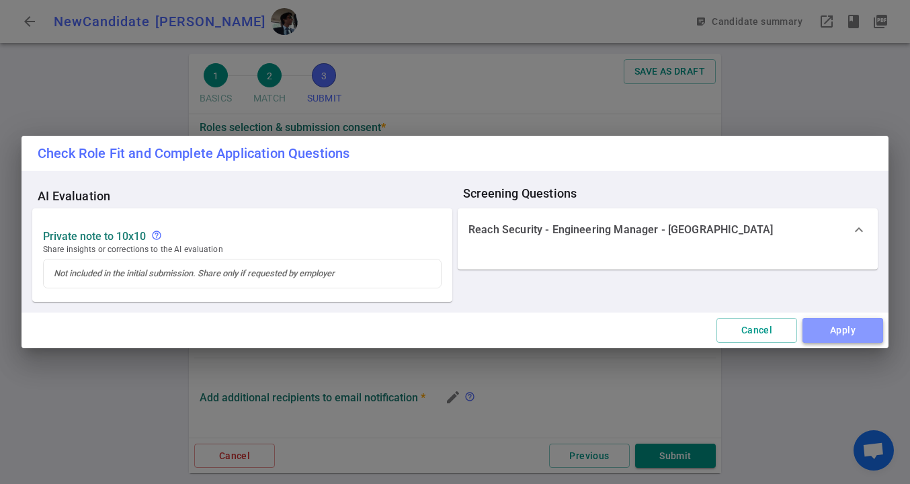
click at [848, 323] on button "Apply" at bounding box center [843, 330] width 81 height 25
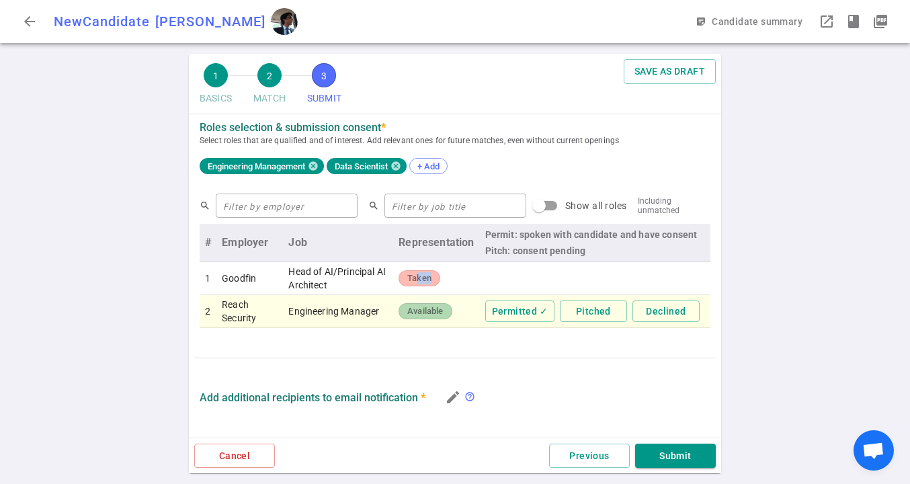
drag, startPoint x: 420, startPoint y: 277, endPoint x: 454, endPoint y: 278, distance: 34.3
click at [454, 278] on td "Taken" at bounding box center [436, 278] width 86 height 33
click at [689, 459] on button "Submit" at bounding box center [675, 456] width 81 height 25
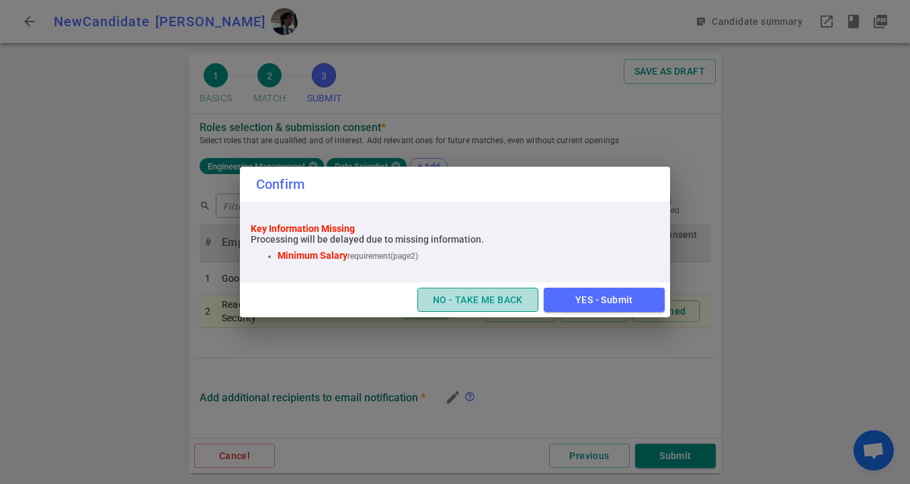
click at [490, 307] on button "NO - TAKE ME BACK" at bounding box center [478, 300] width 121 height 25
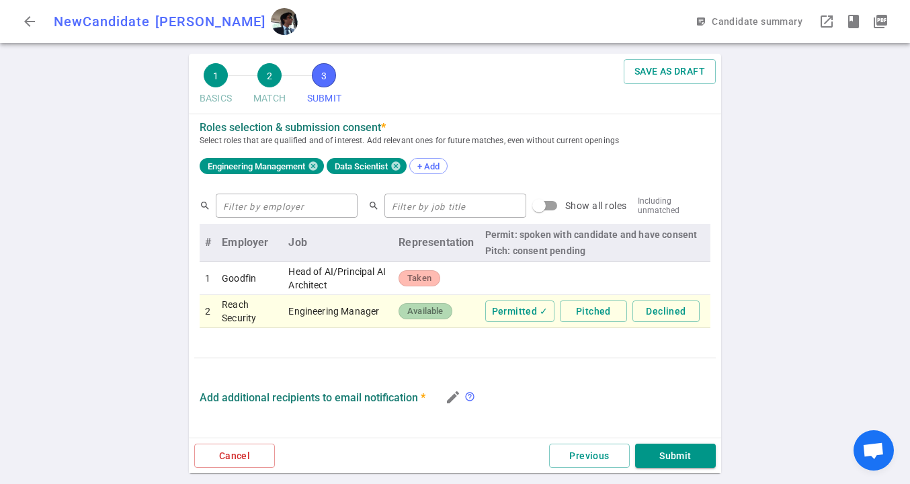
click at [421, 274] on span "Taken" at bounding box center [419, 278] width 35 height 13
click at [422, 280] on span "Taken" at bounding box center [419, 278] width 35 height 13
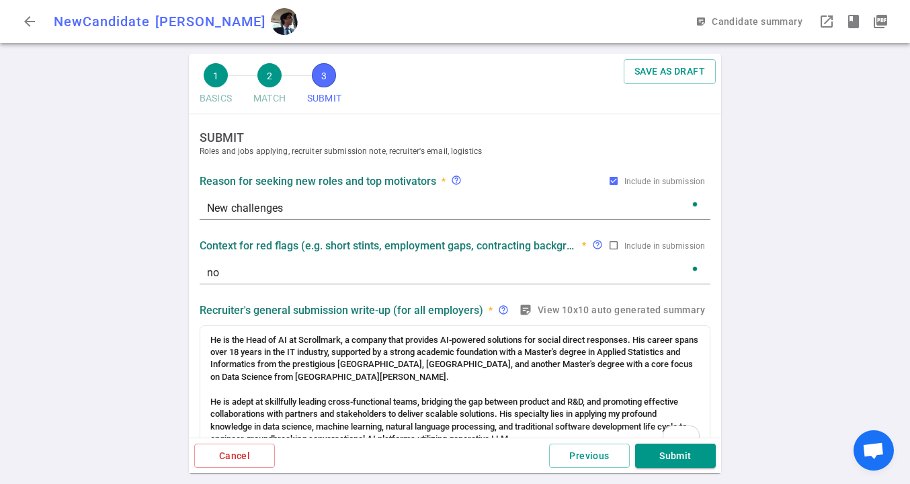
scroll to position [439, 0]
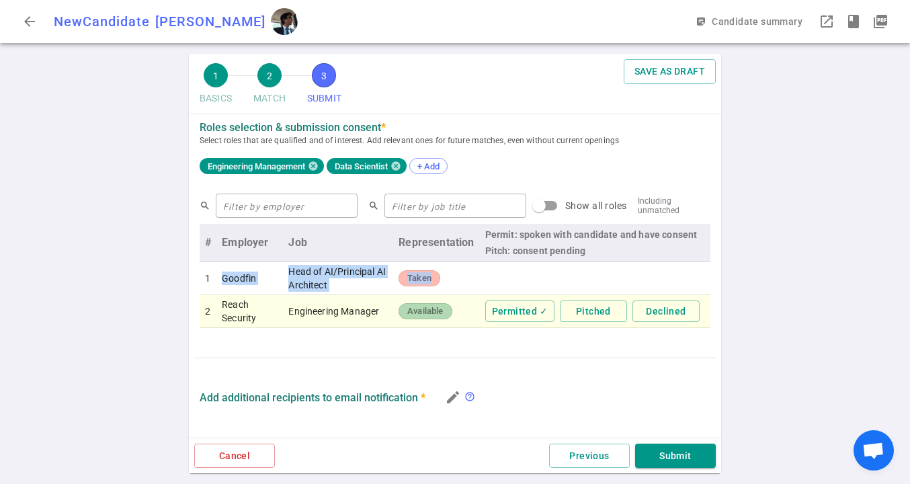
drag, startPoint x: 212, startPoint y: 273, endPoint x: 458, endPoint y: 290, distance: 246.7
click at [458, 290] on tr "1 Goodfin Head of AI/Principal AI Architect Taken" at bounding box center [455, 278] width 511 height 33
click at [458, 290] on td "Taken" at bounding box center [436, 278] width 86 height 33
click at [399, 166] on icon at bounding box center [396, 166] width 11 height 11
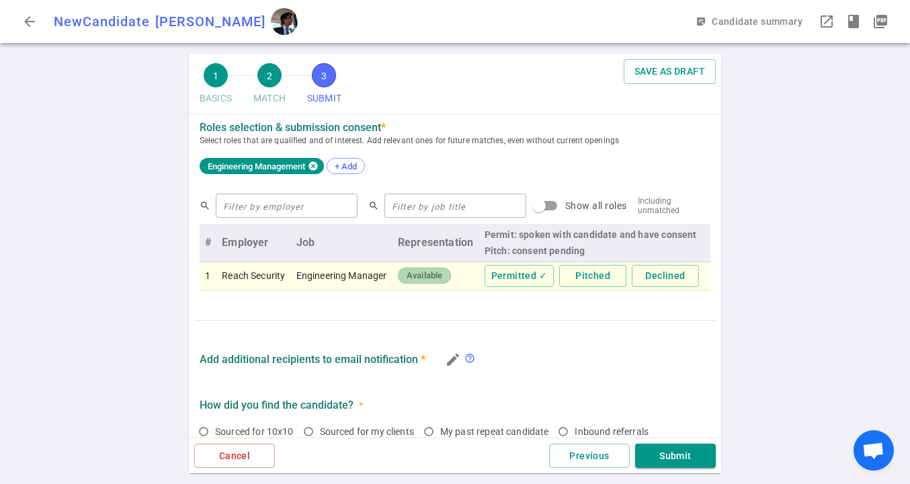
click at [314, 167] on icon at bounding box center [313, 166] width 11 height 11
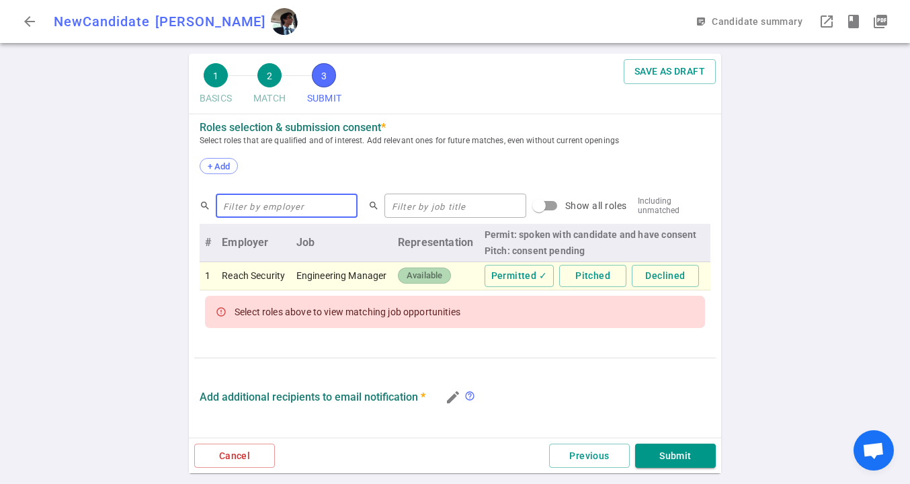
click at [275, 204] on input "text" at bounding box center [287, 206] width 142 height 22
click at [305, 211] on input "text" at bounding box center [287, 206] width 142 height 22
click at [513, 206] on input "Show all roles" at bounding box center [539, 206] width 77 height 26
checkbox input "true"
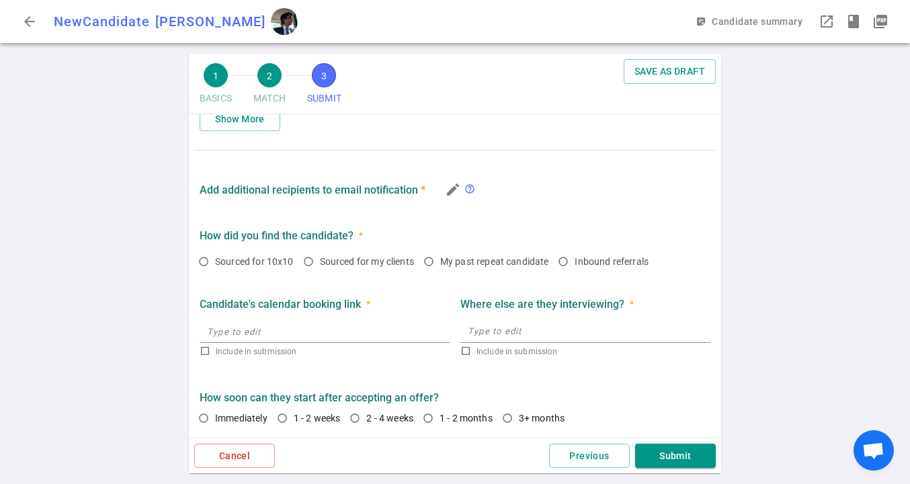
scroll to position [786, 0]
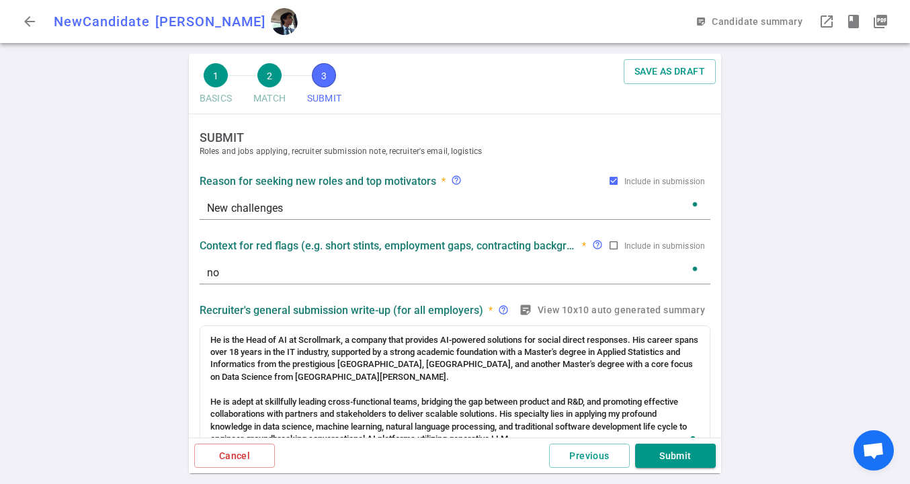
click at [311, 262] on div "no x" at bounding box center [455, 272] width 511 height 24
click at [298, 258] on div "no x" at bounding box center [455, 273] width 511 height 30
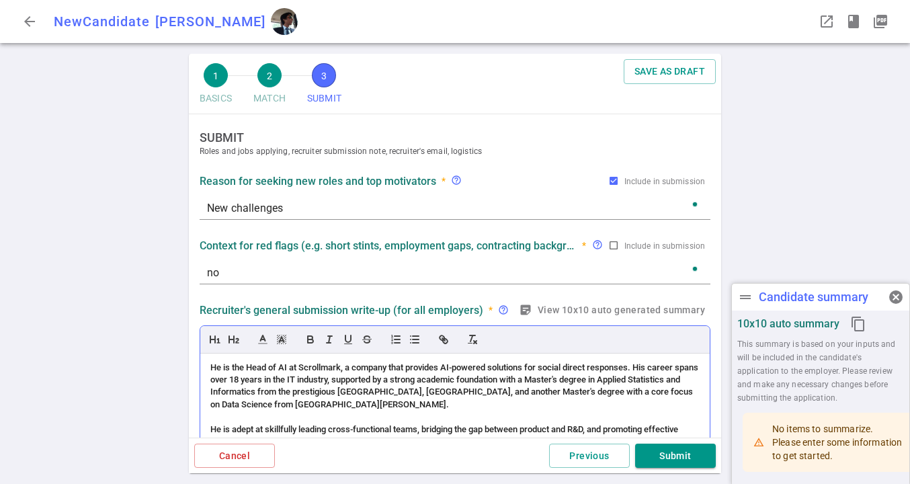
click at [260, 385] on div "He is the Head of AI at Scrollmark, a company that provides AI-powered solution…" at bounding box center [455, 418] width 510 height 128
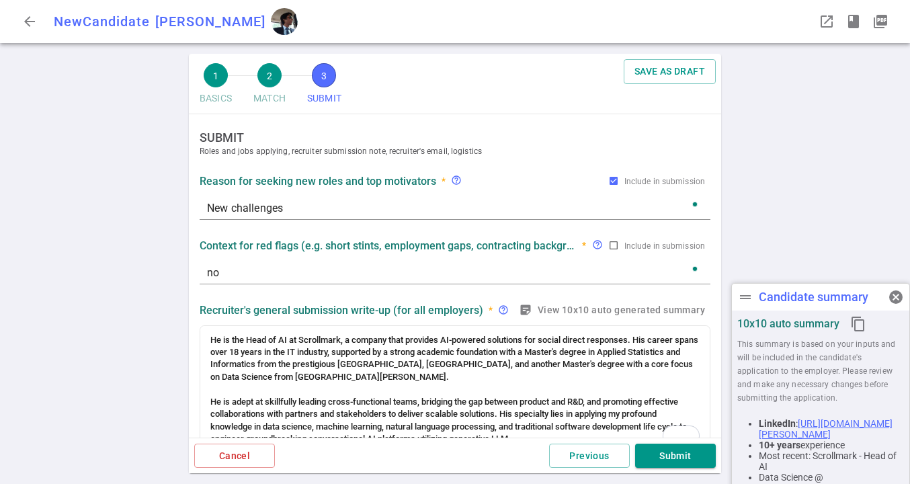
click at [277, 306] on strong "Recruiter's general submission write-up (for all employers)" at bounding box center [342, 310] width 284 height 13
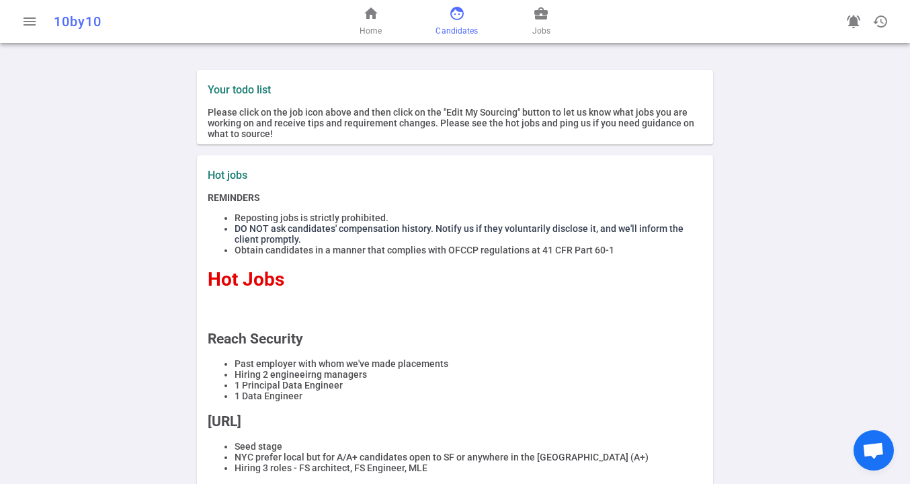
click at [458, 18] on span "face" at bounding box center [457, 13] width 16 height 16
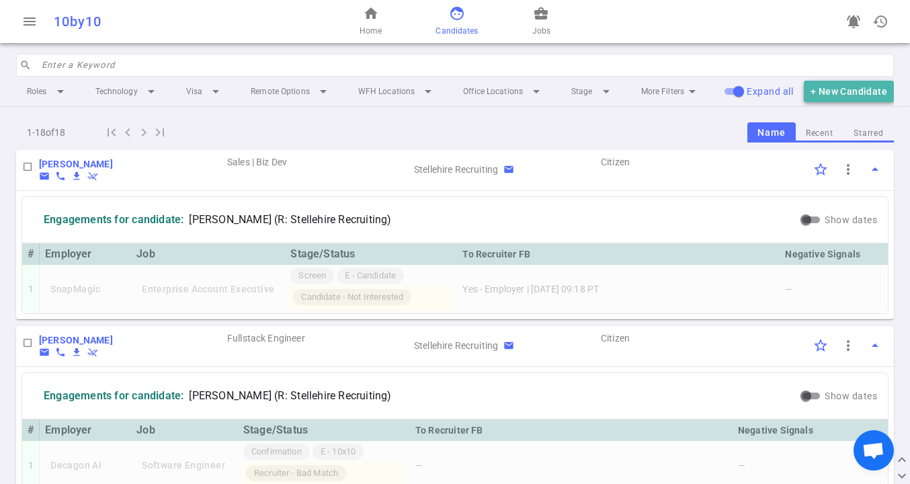
click at [838, 95] on button "+ New Candidate" at bounding box center [849, 92] width 90 height 22
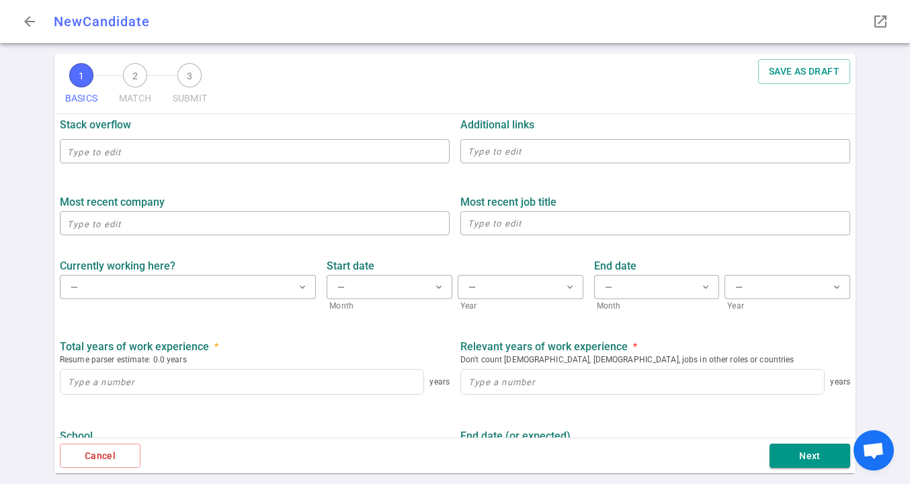
scroll to position [611, 0]
